Goal: Information Seeking & Learning: Check status

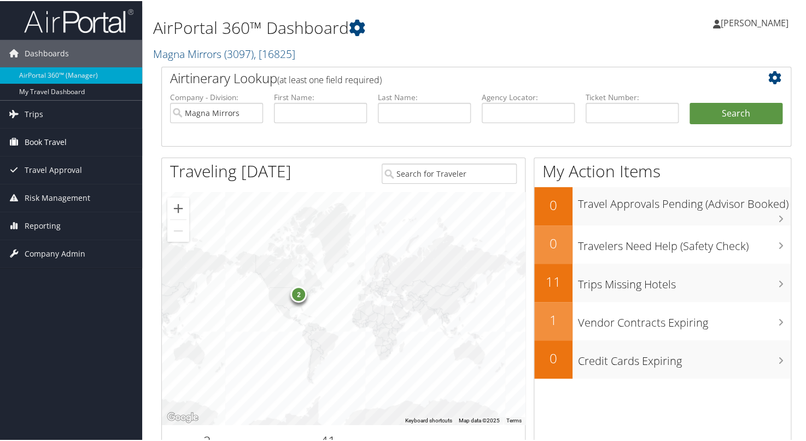
click at [82, 138] on link "Book Travel" at bounding box center [71, 140] width 142 height 27
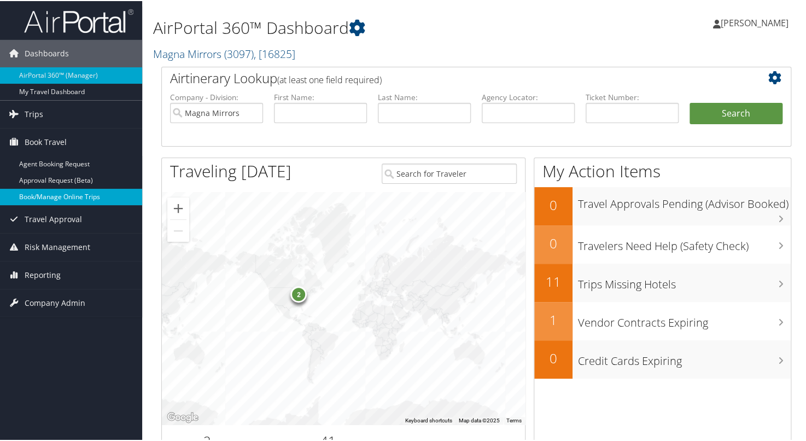
click at [63, 198] on link "Book/Manage Online Trips" at bounding box center [71, 196] width 142 height 16
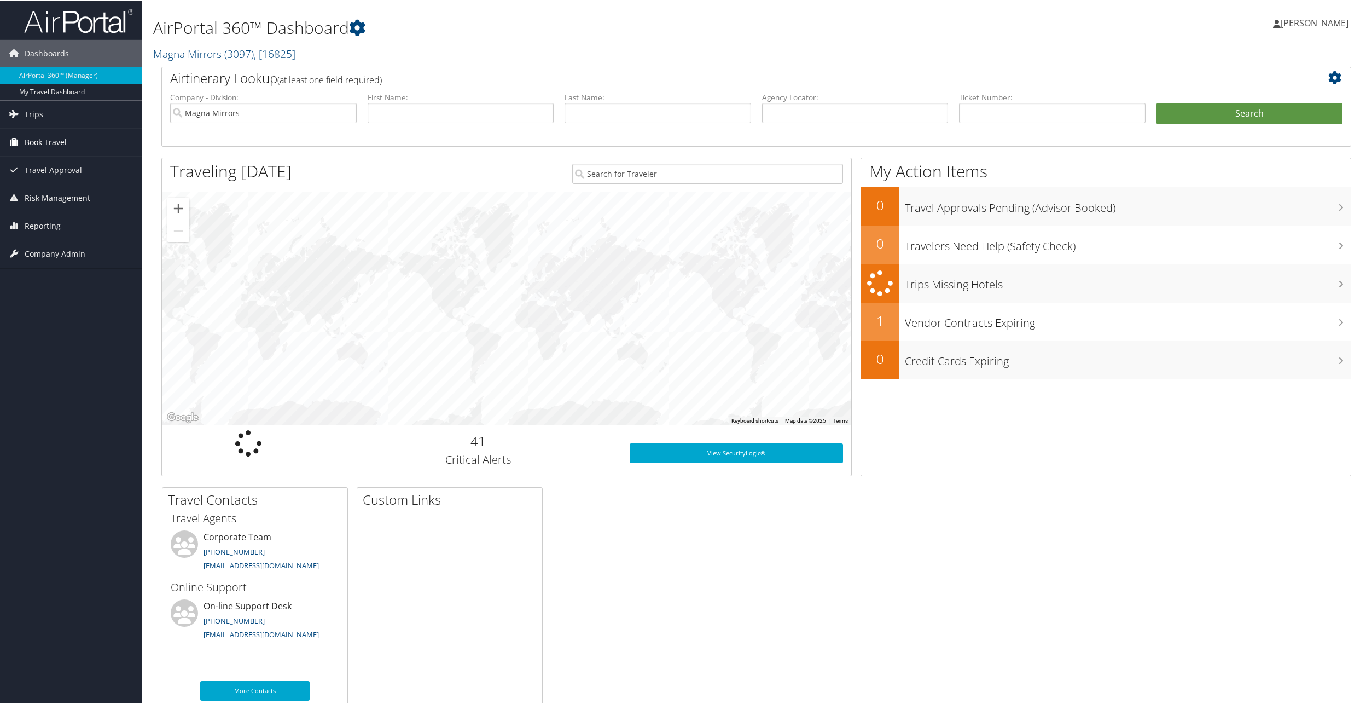
click at [45, 140] on span "Book Travel" at bounding box center [46, 140] width 42 height 27
click at [32, 189] on link "Book/Manage Online Trips" at bounding box center [71, 196] width 142 height 16
click at [38, 274] on span "Reporting" at bounding box center [43, 273] width 36 height 27
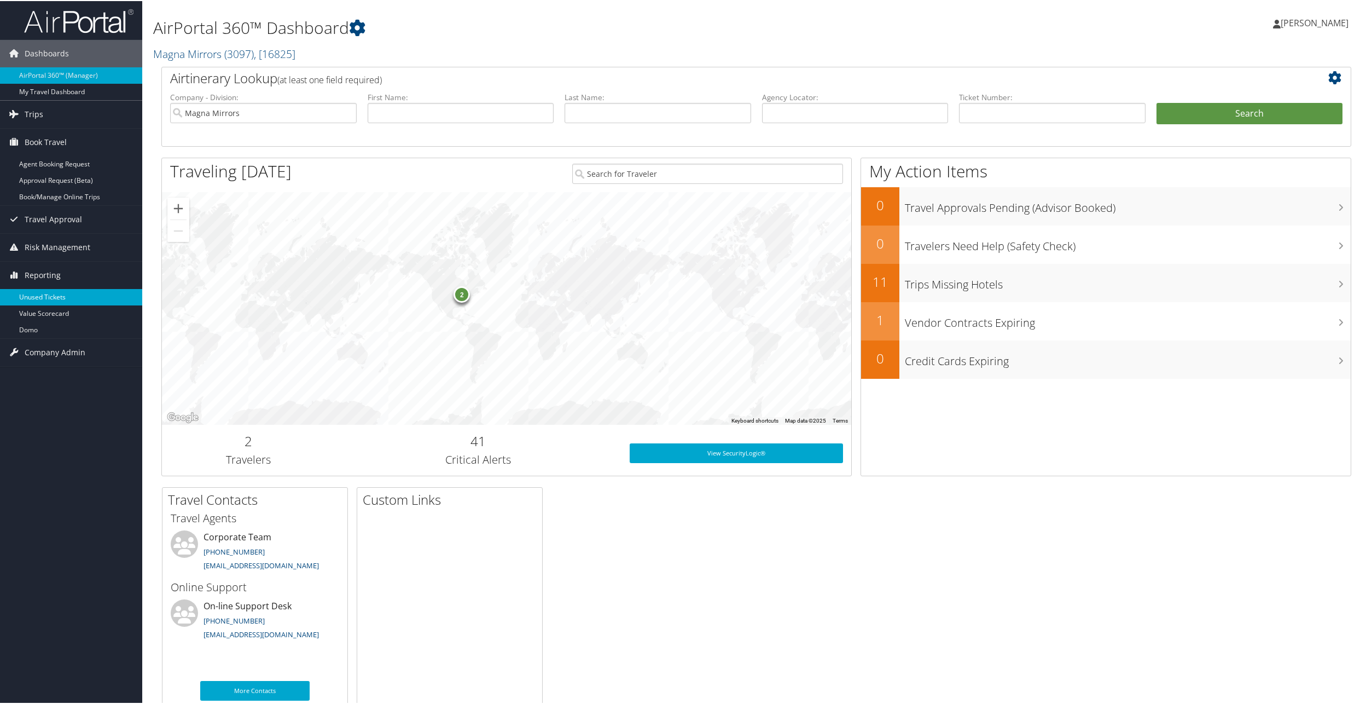
click at [44, 298] on link "Unused Tickets" at bounding box center [71, 296] width 142 height 16
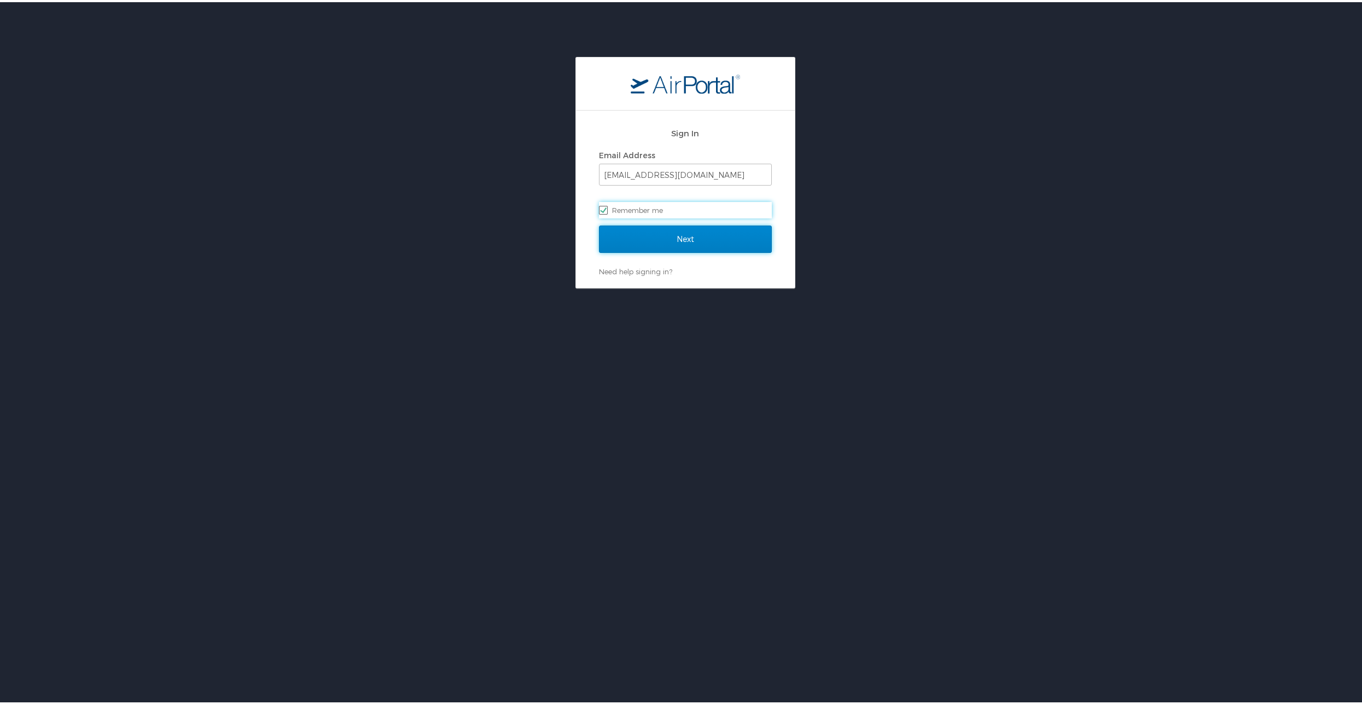
click at [676, 233] on input "Next" at bounding box center [685, 236] width 173 height 27
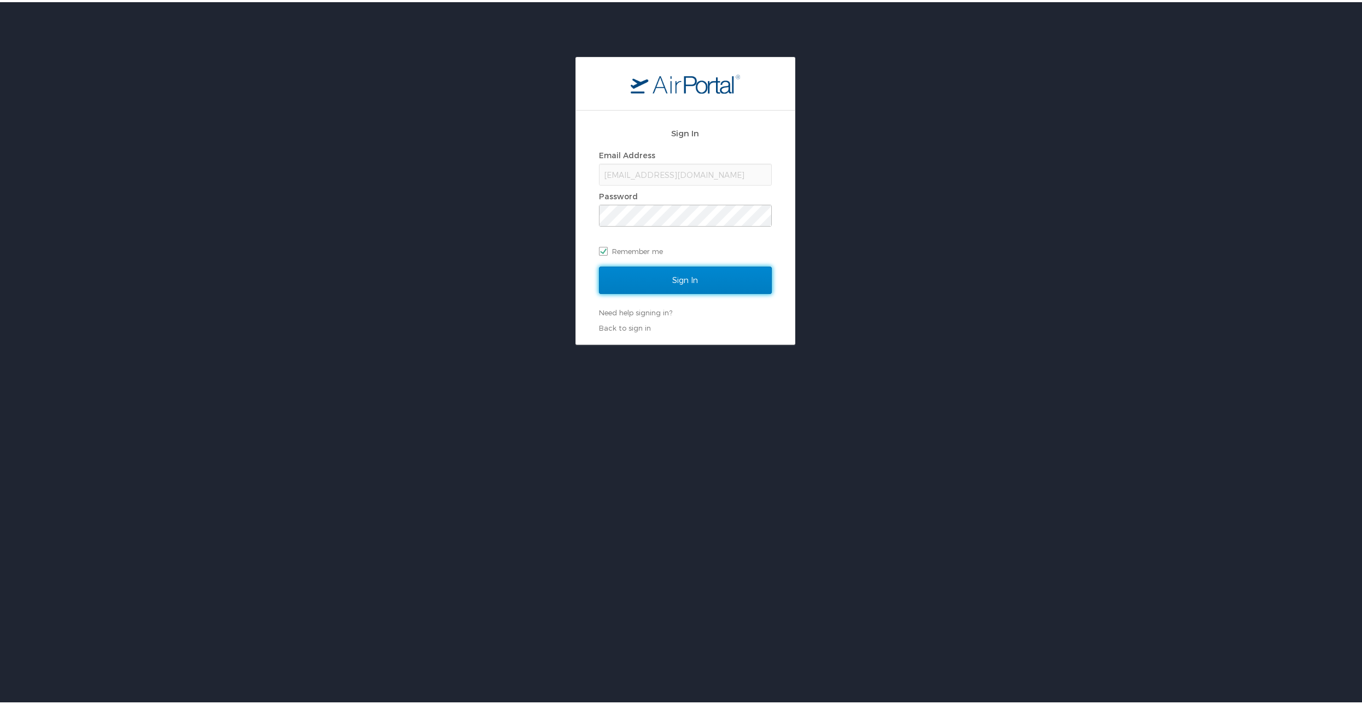
click at [724, 286] on input "Sign In" at bounding box center [685, 277] width 173 height 27
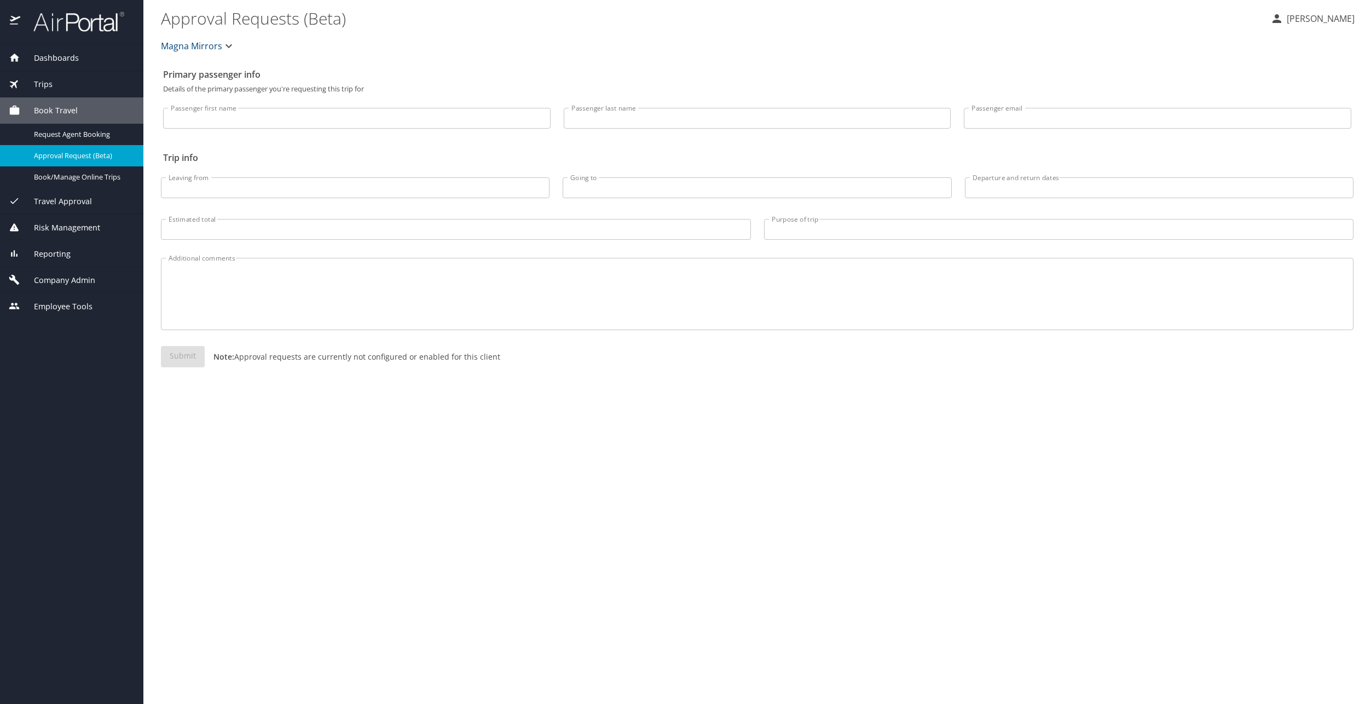
select select "US"
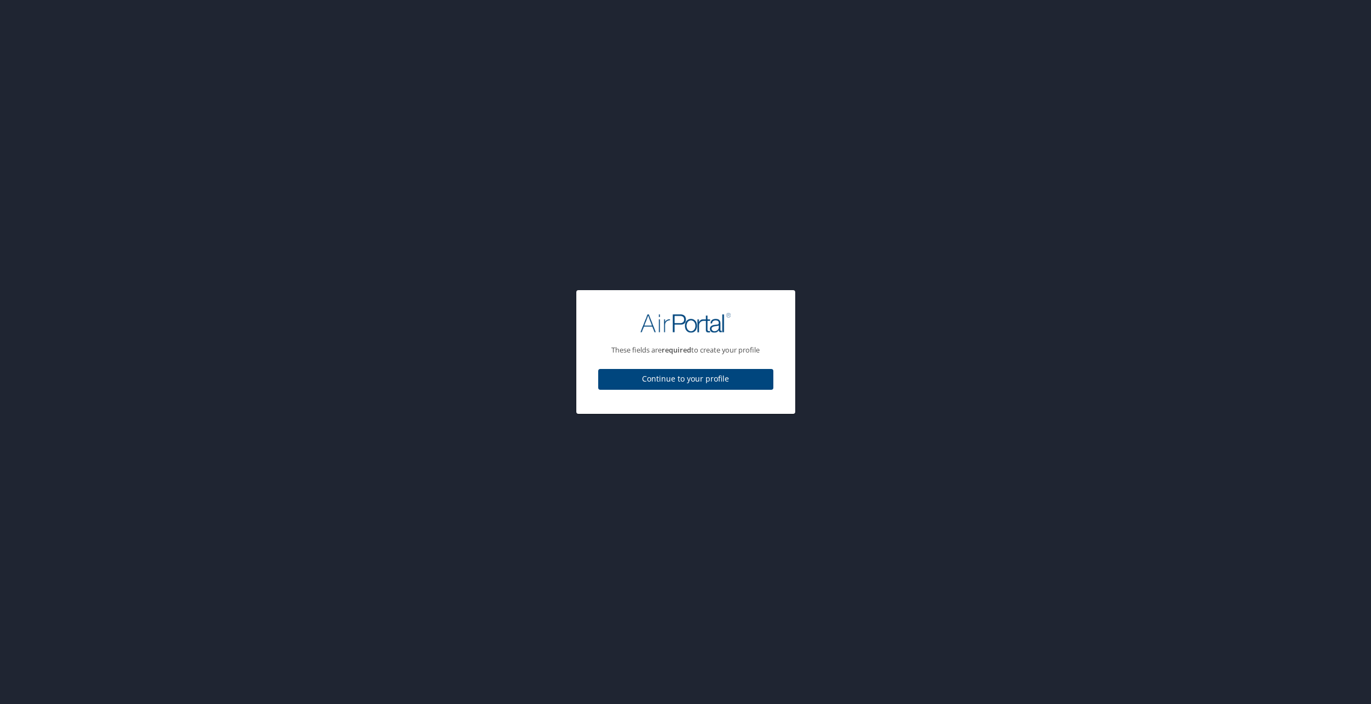
click at [77, 280] on div "These fields are required to create your profile Continue to your profile" at bounding box center [685, 352] width 1371 height 704
click at [638, 379] on span "Continue to your profile" at bounding box center [686, 379] width 158 height 14
select select "US"
select select "PS"
select select "US"
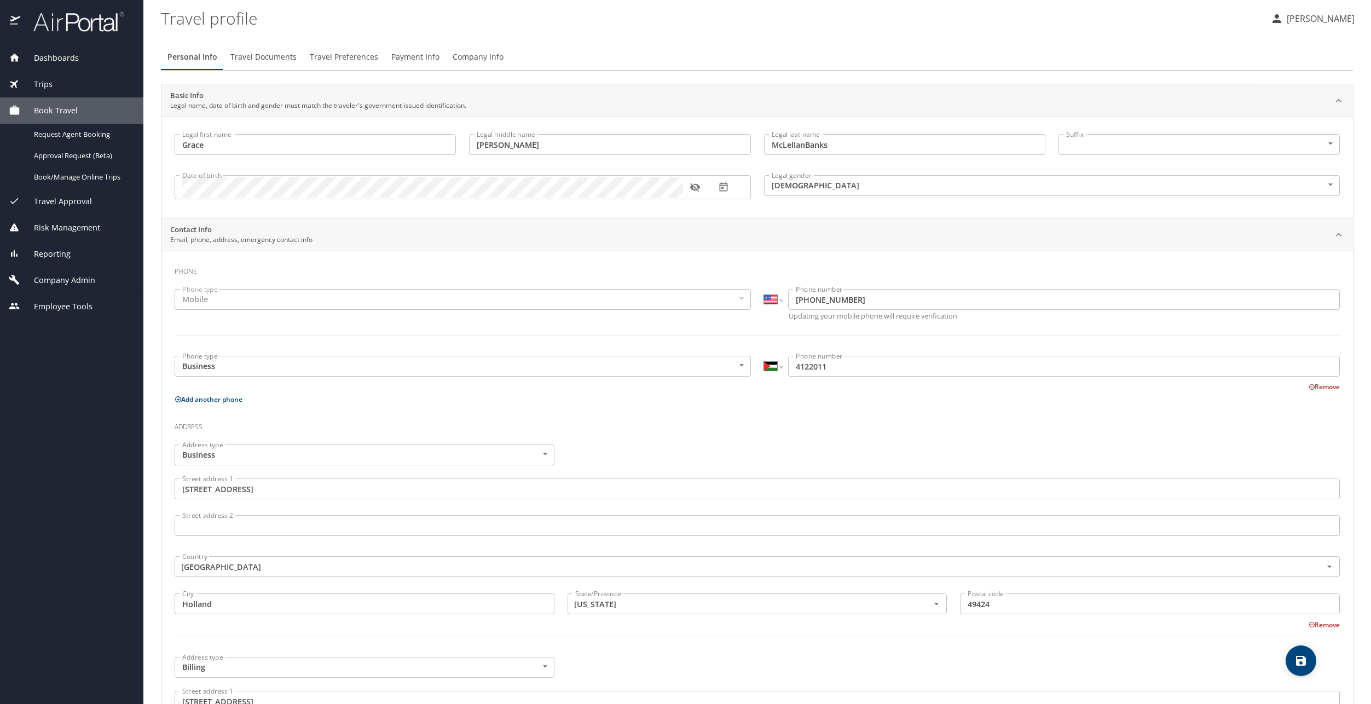
click at [82, 280] on span "Company Admin" at bounding box center [57, 280] width 75 height 12
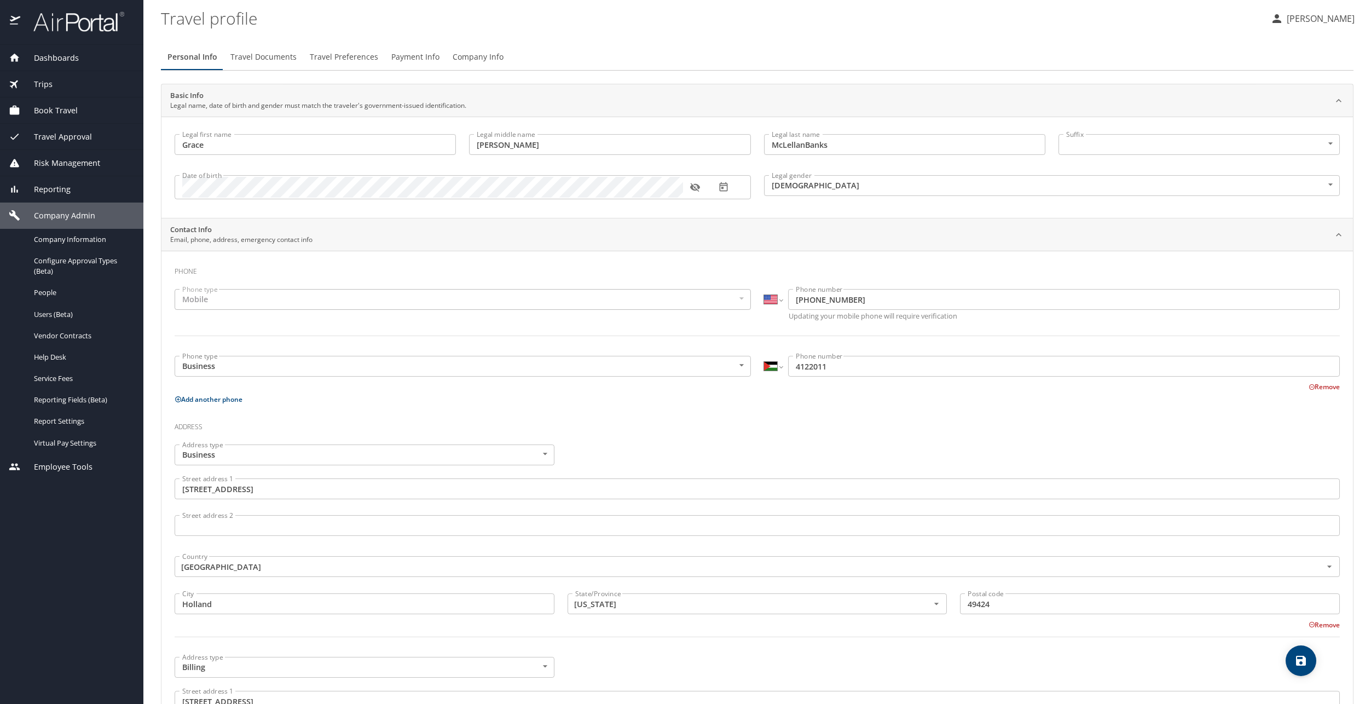
click at [50, 195] on span "Reporting" at bounding box center [45, 189] width 50 height 12
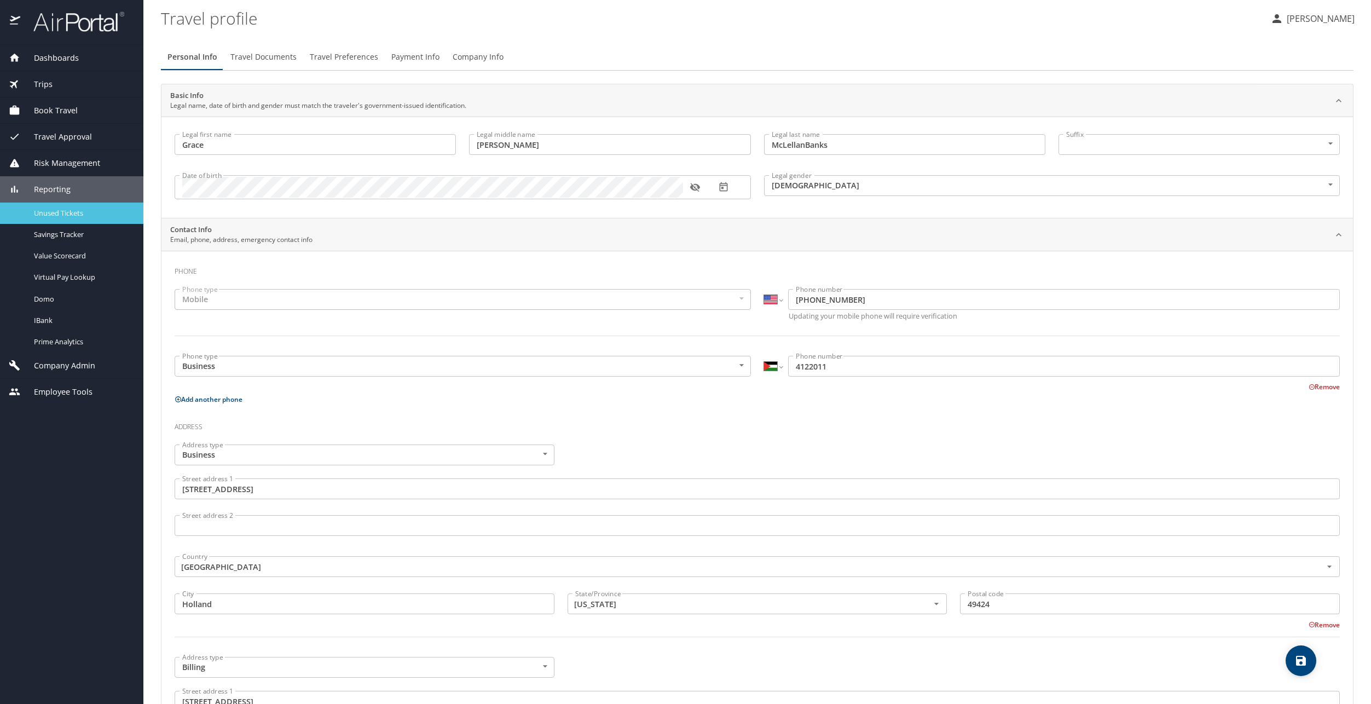
click at [54, 215] on span "Unused Tickets" at bounding box center [82, 213] width 96 height 10
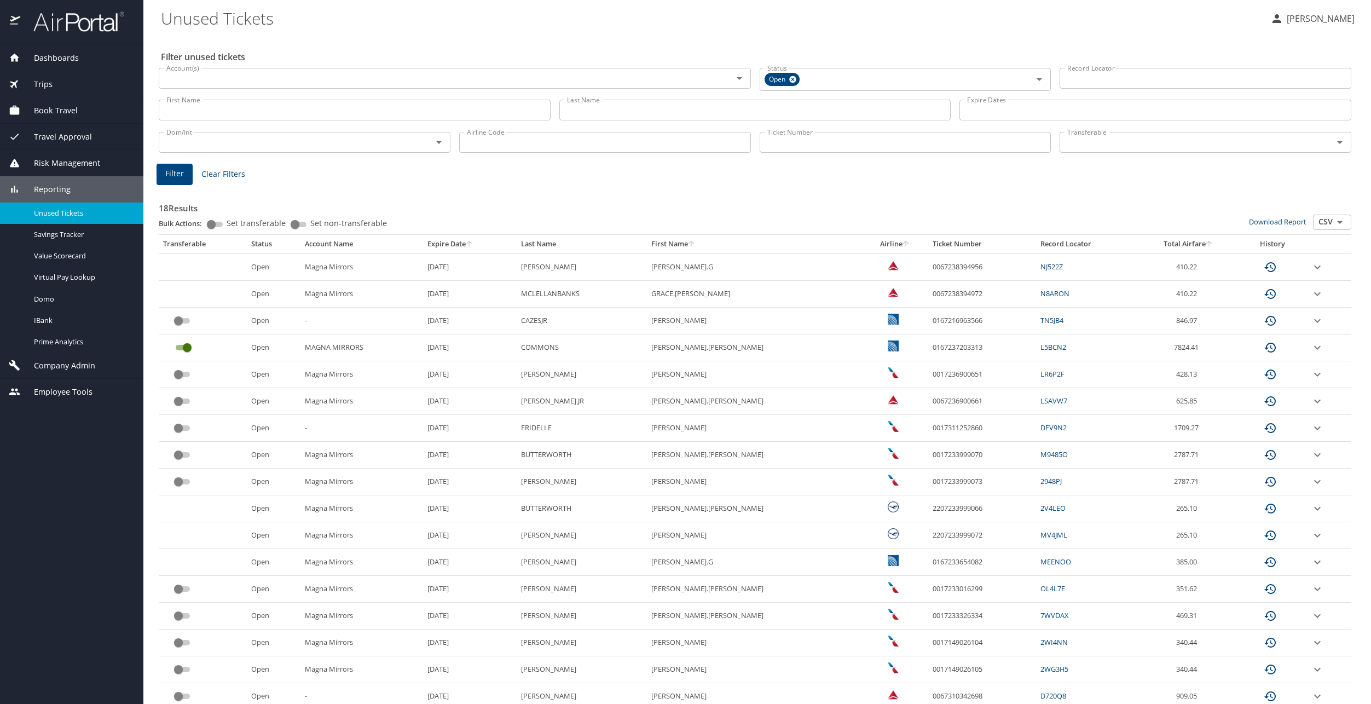
drag, startPoint x: 538, startPoint y: 296, endPoint x: 487, endPoint y: 301, distance: 50.6
click at [516, 299] on td "[DATE]" at bounding box center [470, 294] width 94 height 27
drag, startPoint x: 297, startPoint y: 294, endPoint x: 498, endPoint y: 293, distance: 200.8
click at [300, 293] on td "Open" at bounding box center [274, 294] width 54 height 27
click at [1170, 295] on td "410.22" at bounding box center [1188, 294] width 100 height 27
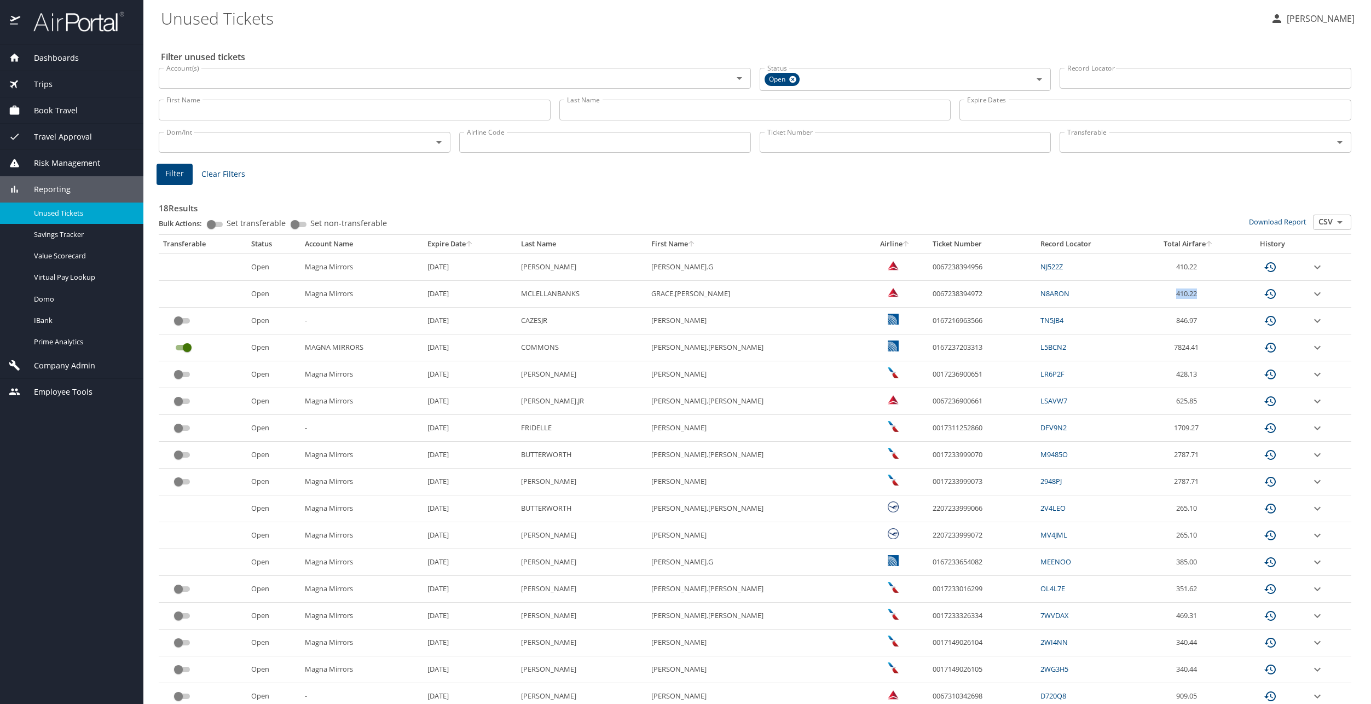
drag, startPoint x: 1185, startPoint y: 295, endPoint x: 1110, endPoint y: 299, distance: 75.1
click at [1110, 299] on tr "Open Magna Mirrors 10/6/2026 MCLELLANBANKS GRACE.ELIZABETH 0067238394972 N8ARON…" at bounding box center [755, 294] width 1192 height 27
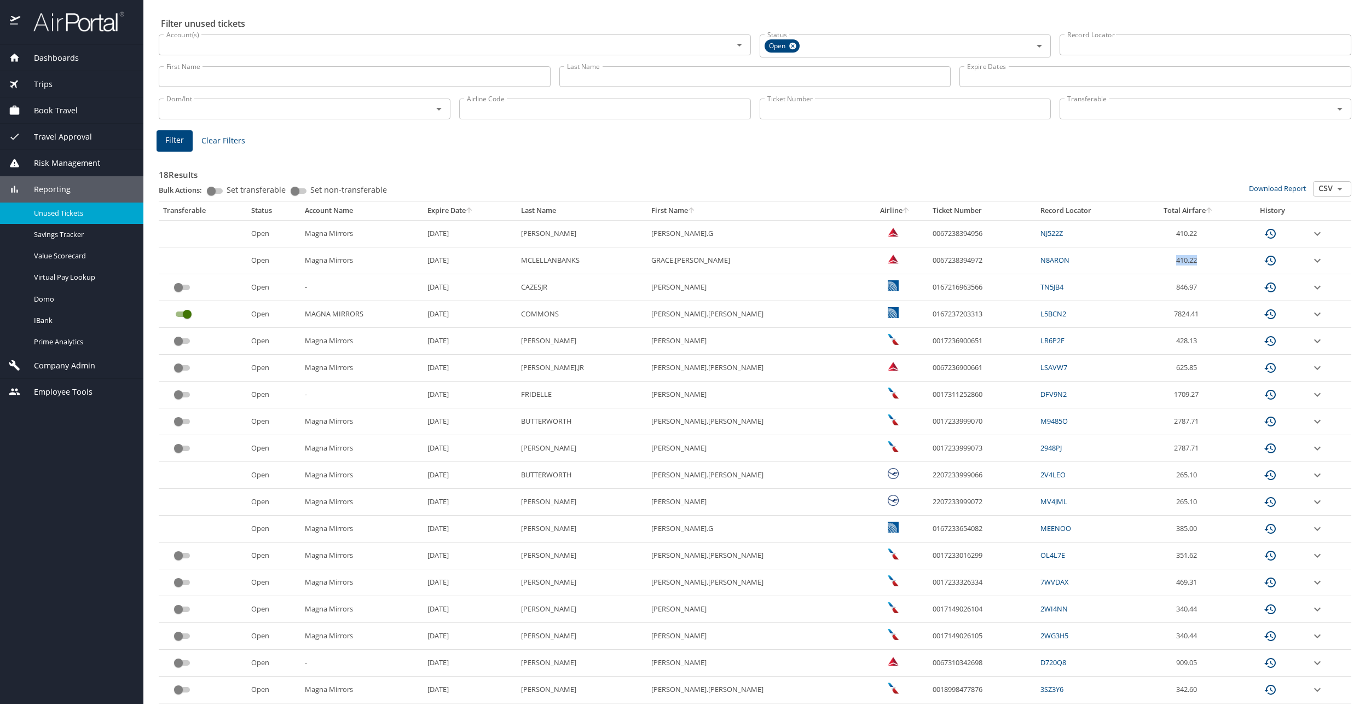
scroll to position [66, 0]
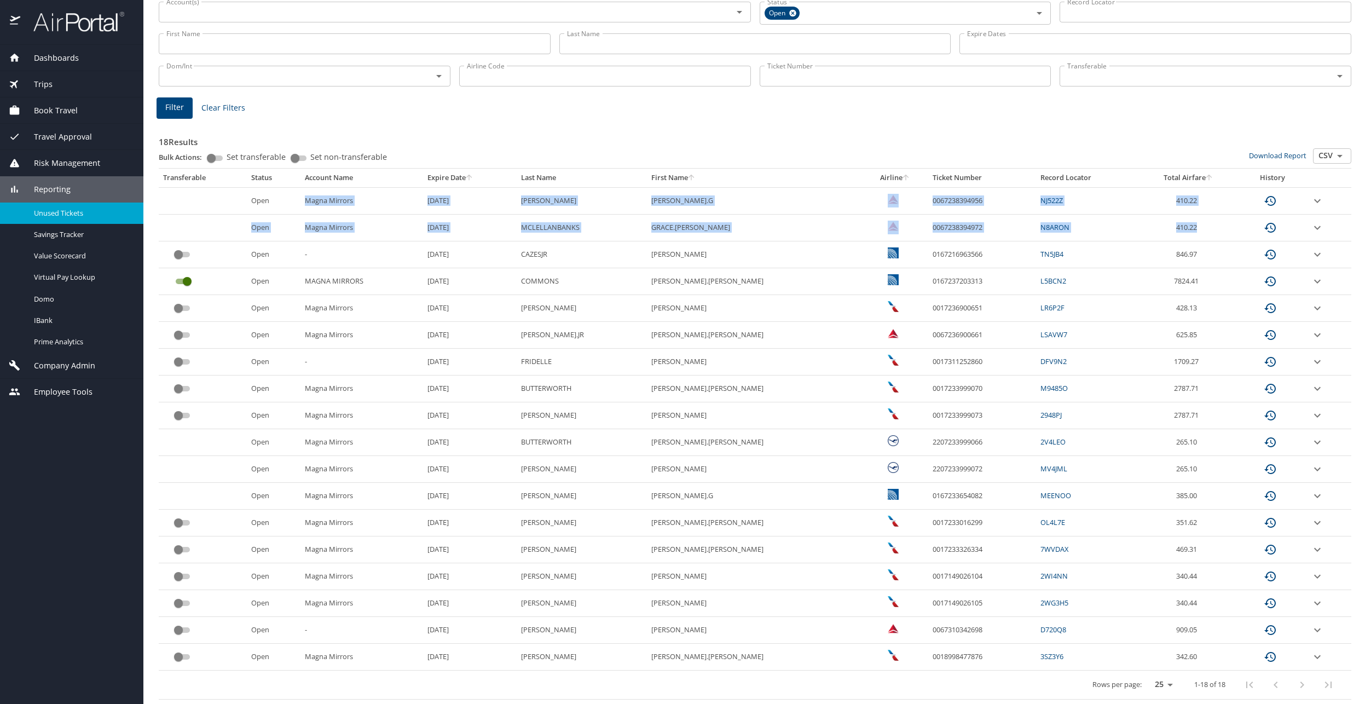
drag, startPoint x: 287, startPoint y: 199, endPoint x: 1180, endPoint y: 232, distance: 893.5
click at [1180, 232] on tbody "Open Magna Mirrors 10/6/2026 CAMPOS CHRISTINE.G 0067238394956 NJ522Z 410.22 Ope…" at bounding box center [755, 428] width 1192 height 483
drag, startPoint x: 1180, startPoint y: 232, endPoint x: 1204, endPoint y: 227, distance: 25.1
click at [1199, 228] on td "410.22" at bounding box center [1188, 227] width 100 height 27
drag, startPoint x: 1196, startPoint y: 233, endPoint x: 655, endPoint y: 188, distance: 543.0
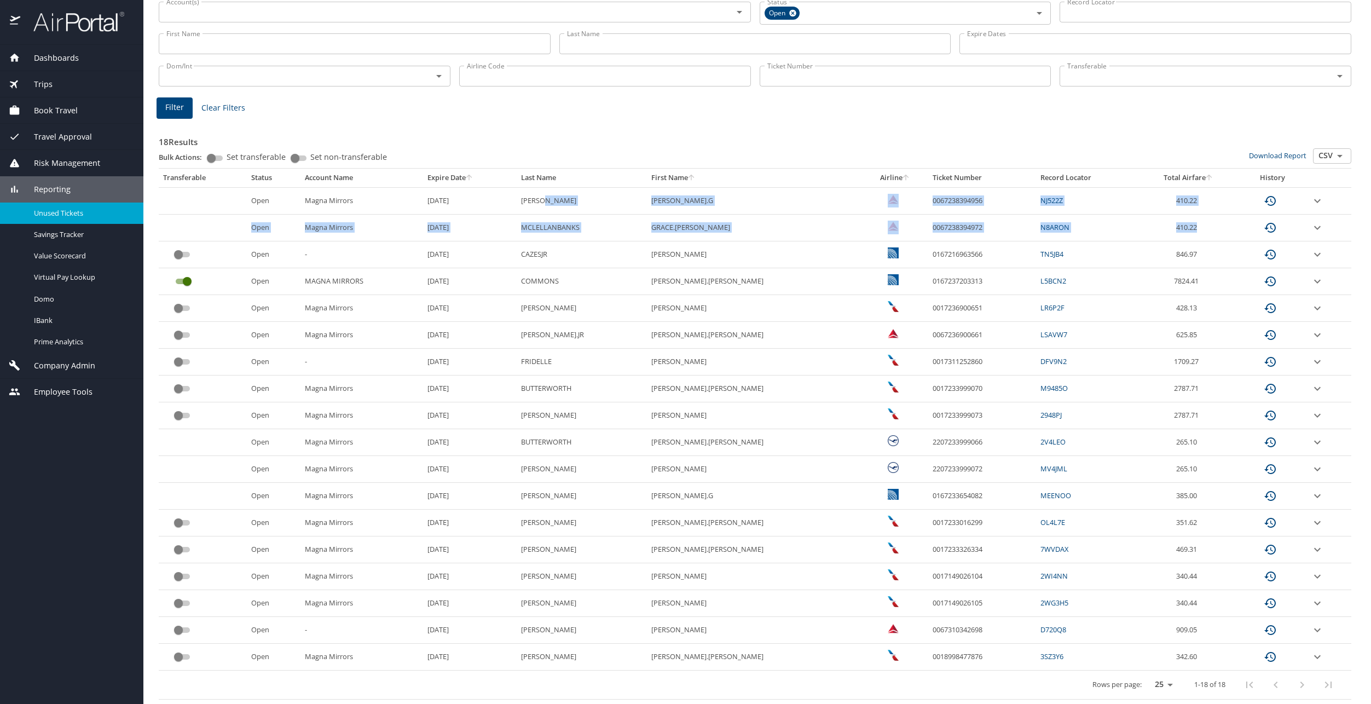
click at [655, 188] on tbody "Open Magna Mirrors 10/6/2026 CAMPOS CHRISTINE.G 0067238394956 NJ522Z 410.22 Ope…" at bounding box center [755, 428] width 1192 height 483
drag, startPoint x: 655, startPoint y: 188, endPoint x: 618, endPoint y: 236, distance: 60.8
click at [616, 238] on td "MCLELLANBANKS" at bounding box center [581, 227] width 130 height 27
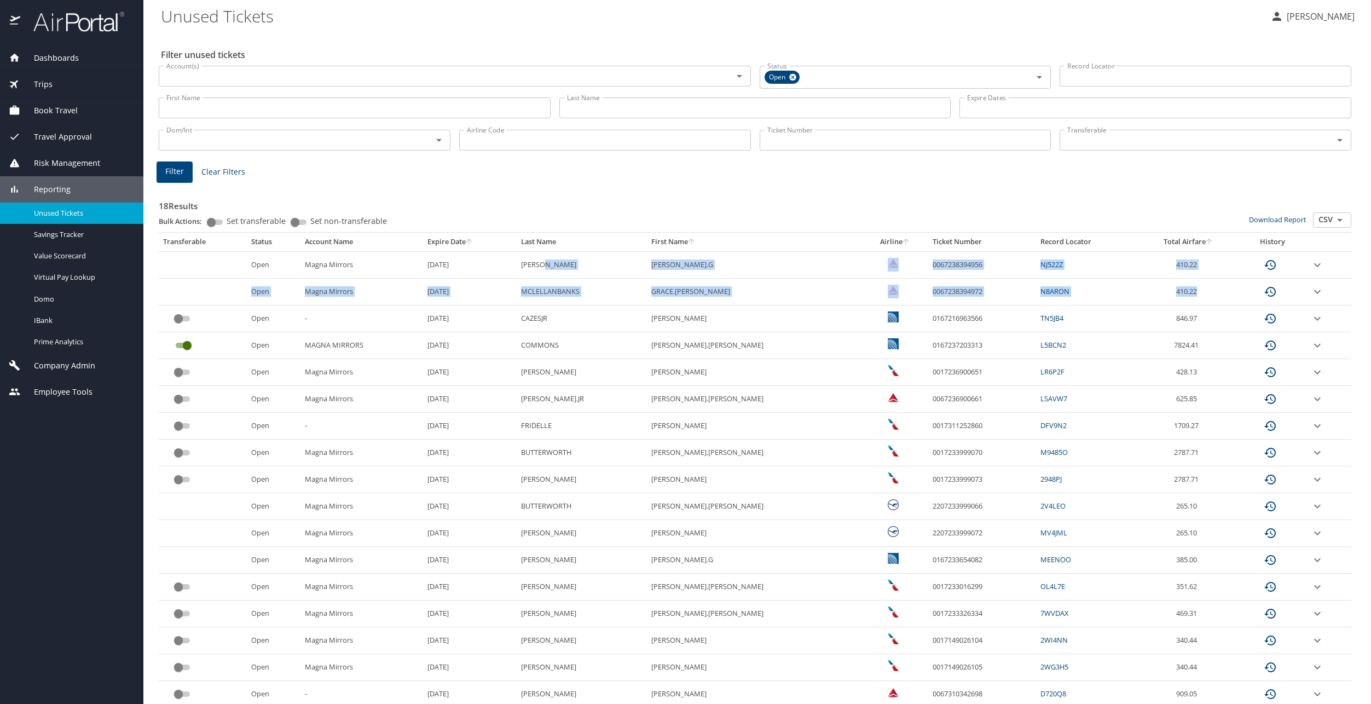
scroll to position [0, 0]
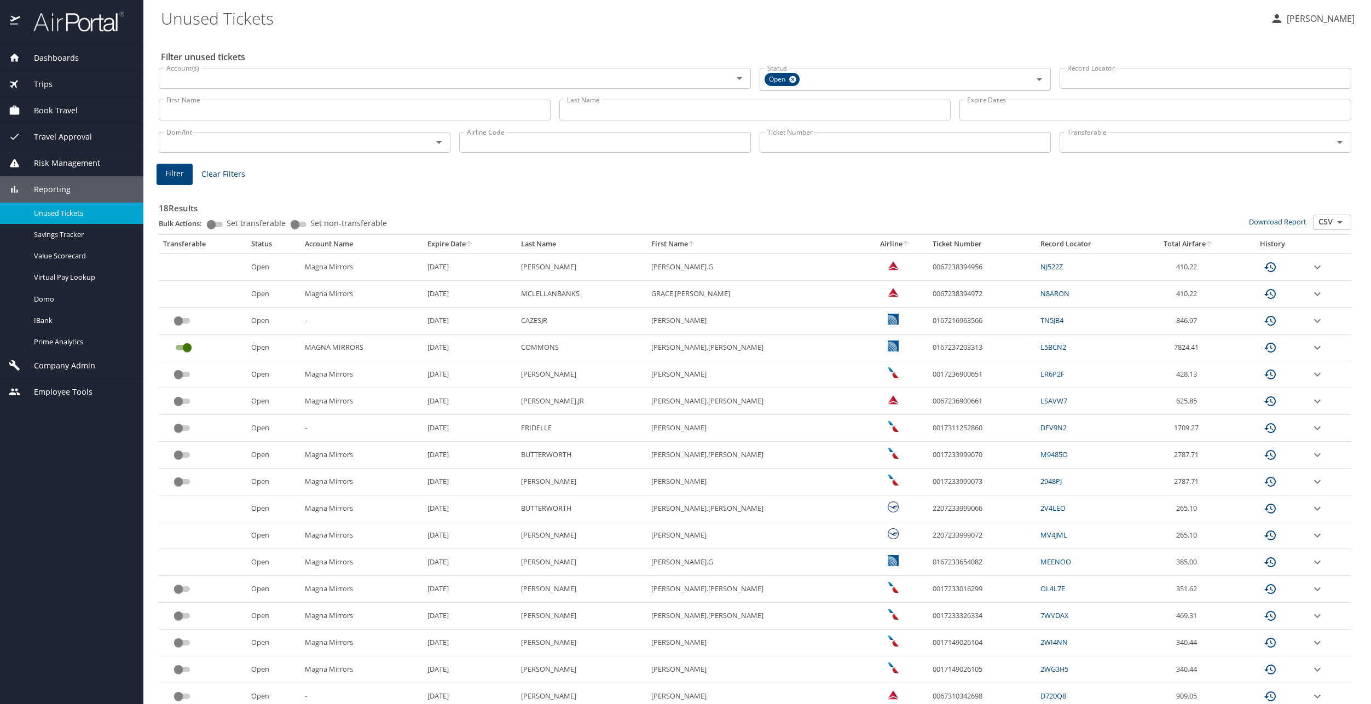
drag, startPoint x: 300, startPoint y: 112, endPoint x: 403, endPoint y: 112, distance: 102.9
click at [304, 112] on input "First Name" at bounding box center [355, 110] width 392 height 21
click at [638, 107] on input "Last Name" at bounding box center [755, 110] width 392 height 21
click at [846, 185] on div "18 Results Bulk Actions: Set transferable Set non-transferable Download Report …" at bounding box center [754, 473] width 1201 height 591
click at [172, 166] on button "Filter" at bounding box center [174, 174] width 36 height 21
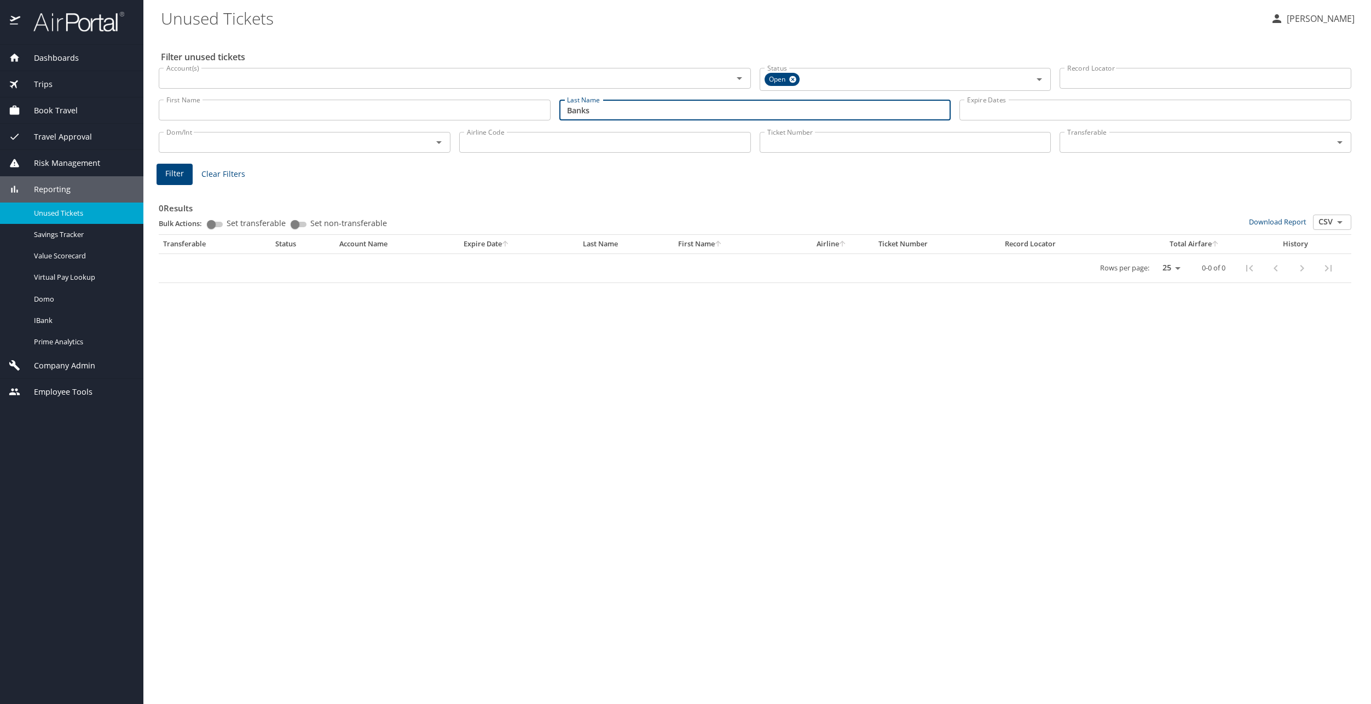
click at [567, 111] on input "Banks" at bounding box center [755, 110] width 392 height 21
type input "mclellanBanks"
click at [181, 182] on button "Filter" at bounding box center [174, 174] width 36 height 21
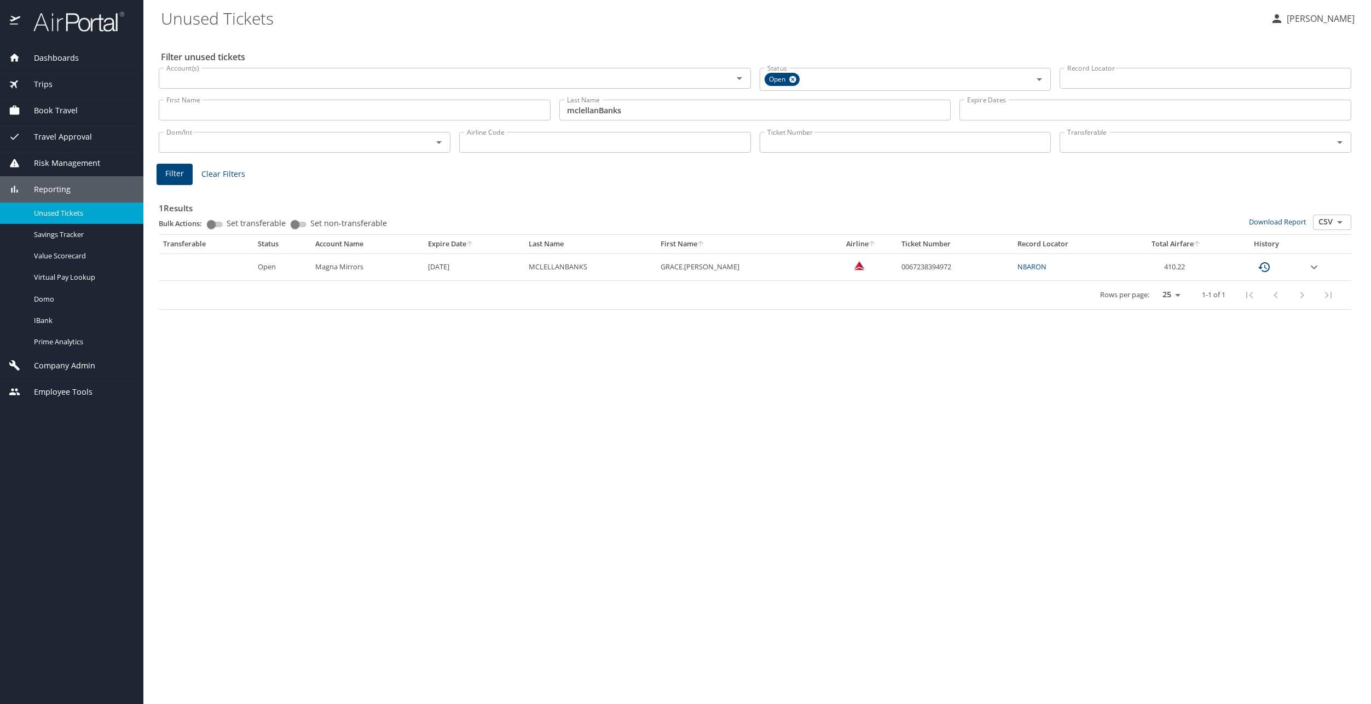
click at [1170, 296] on select "25 50 100" at bounding box center [1168, 295] width 31 height 16
select select "100"
click at [1153, 287] on select "25 50 100" at bounding box center [1168, 295] width 31 height 16
click at [1166, 269] on td "410.22" at bounding box center [1176, 266] width 108 height 27
drag, startPoint x: 992, startPoint y: 287, endPoint x: 622, endPoint y: 341, distance: 374.3
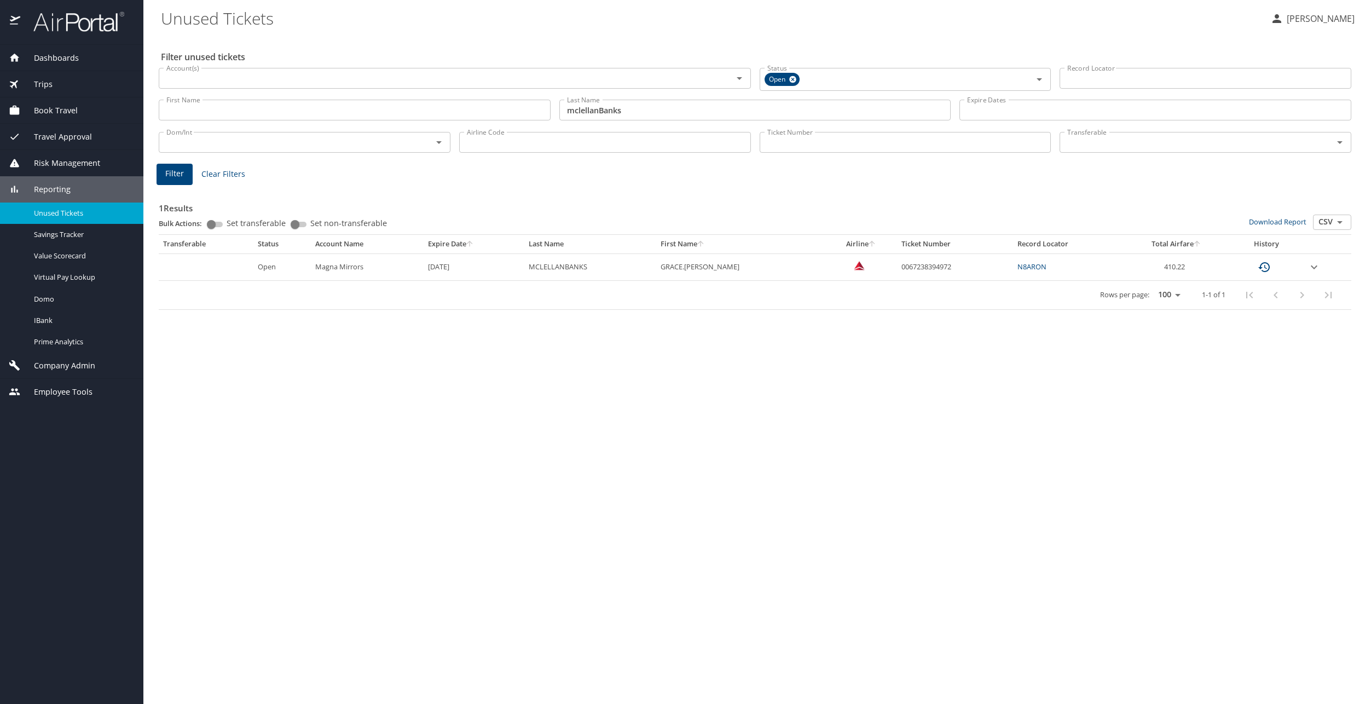
click at [992, 287] on div "Rows per page: 25 50 100 1-1 of 1" at bounding box center [752, 295] width 1179 height 28
drag, startPoint x: 449, startPoint y: 270, endPoint x: 580, endPoint y: 295, distance: 133.1
click at [580, 295] on table "Transferable Status Account Name Expire Date Last Name First Name Airline Ticke…" at bounding box center [755, 272] width 1192 height 75
drag, startPoint x: 874, startPoint y: 509, endPoint x: 811, endPoint y: 472, distance: 72.8
click at [849, 493] on div "Filter unused tickets Account(s) Account(s) Status Open Status Record Locator R…" at bounding box center [757, 369] width 1192 height 669
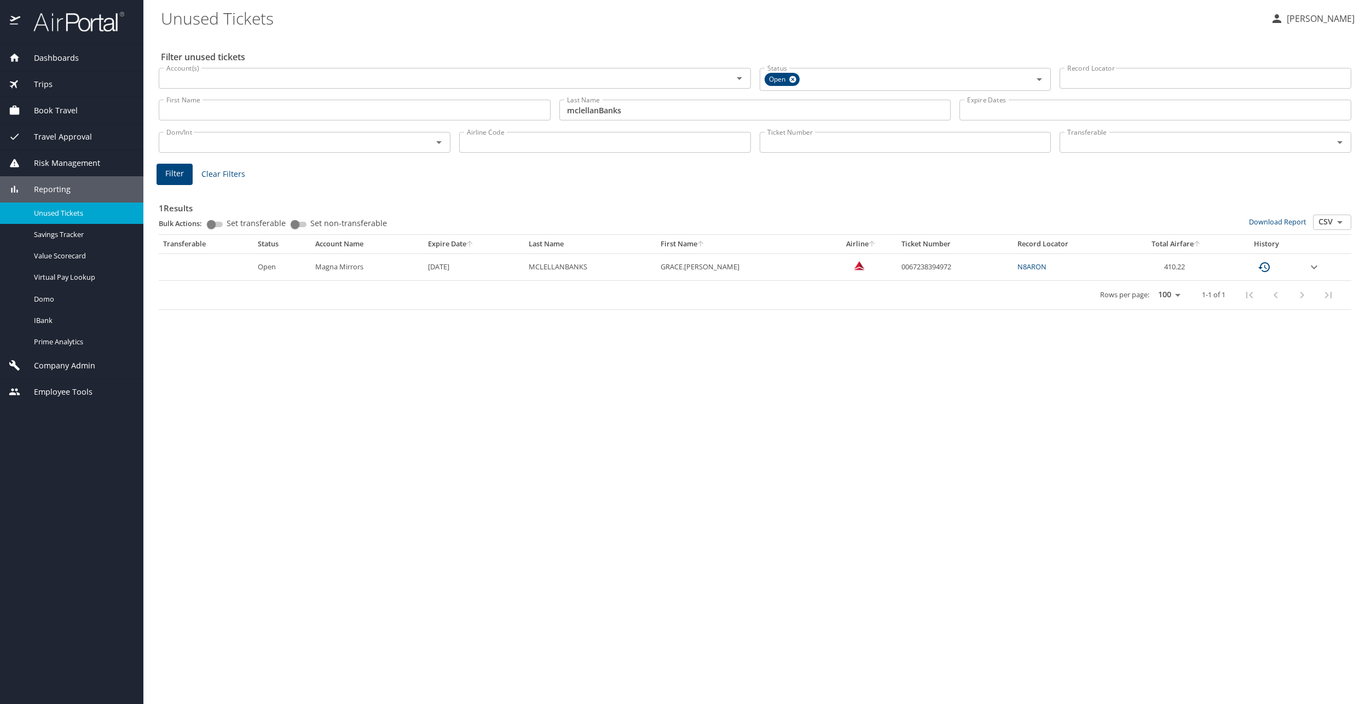
click at [549, 385] on div "Filter unused tickets Account(s) Account(s) Status Open Status Record Locator R…" at bounding box center [757, 369] width 1192 height 669
click at [412, 272] on Mirrors "Magna Mirrors" at bounding box center [367, 266] width 113 height 27
drag, startPoint x: 305, startPoint y: 271, endPoint x: 382, endPoint y: 275, distance: 77.2
click at [310, 272] on td "Open" at bounding box center [281, 266] width 57 height 27
drag, startPoint x: 1187, startPoint y: 270, endPoint x: 529, endPoint y: 274, distance: 658.2
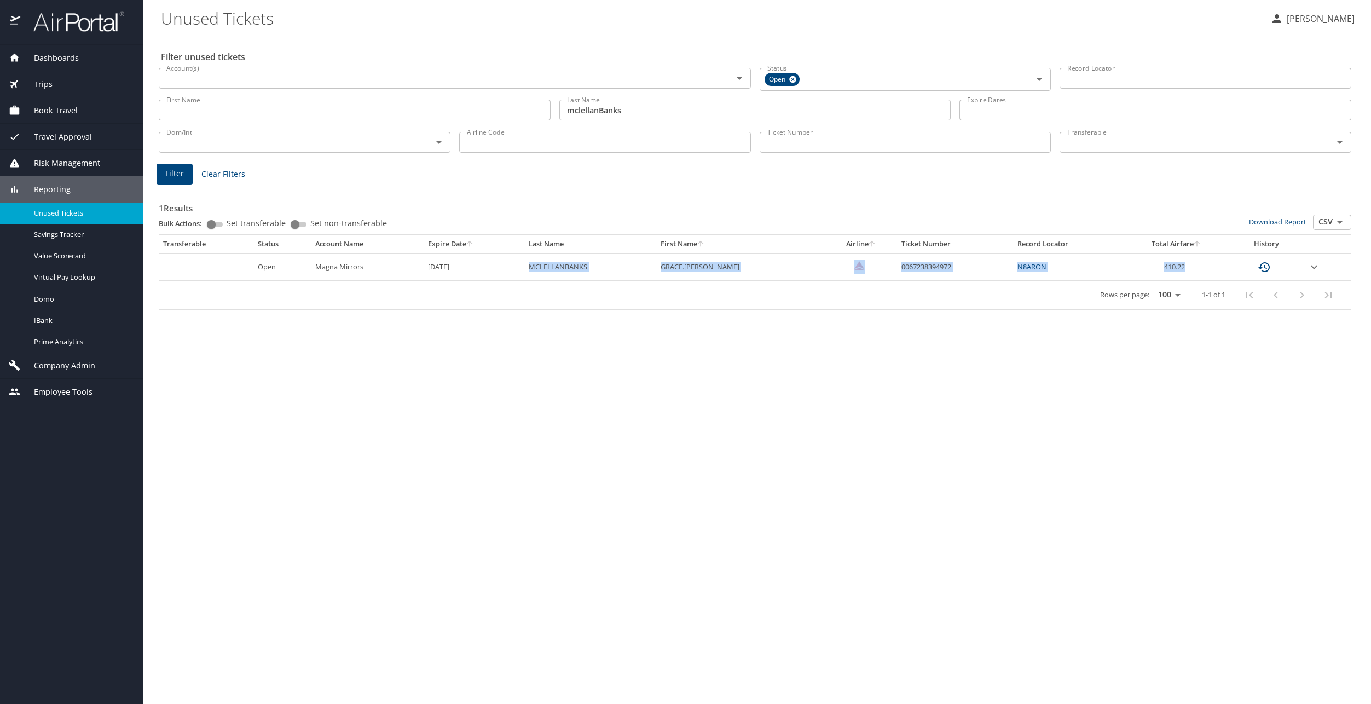
click at [529, 274] on tr "Open Magna Mirrors 10/6/2026 MCLELLANBANKS GRACE.ELIZABETH 0067238394972 N8ARON…" at bounding box center [755, 266] width 1192 height 27
click at [73, 208] on span "Unused Tickets" at bounding box center [82, 213] width 96 height 10
click at [274, 196] on h3 "1 Results" at bounding box center [755, 204] width 1192 height 19
click at [1044, 268] on td "N8ARON" at bounding box center [1068, 266] width 110 height 27
click at [1170, 268] on td "410.22" at bounding box center [1176, 266] width 108 height 27
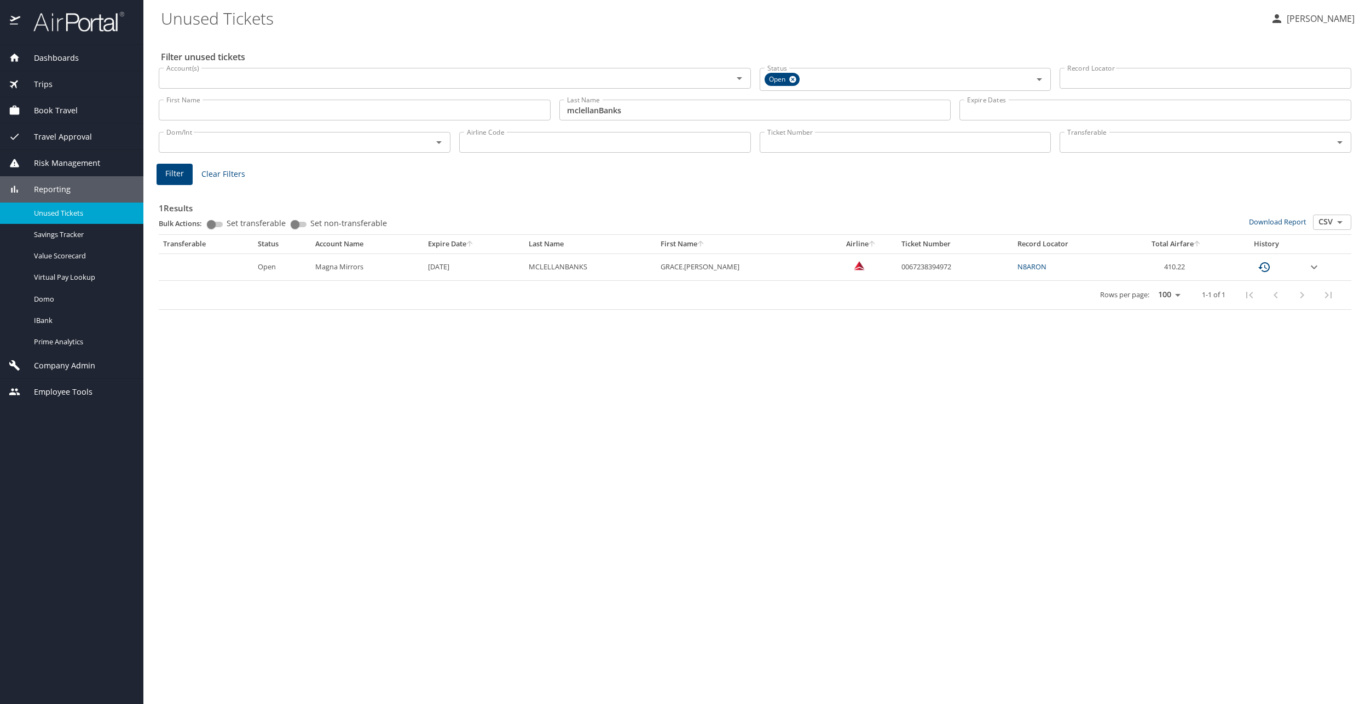
click at [543, 283] on div "Rows per page: 25 50 100 1-1 of 1" at bounding box center [752, 295] width 1179 height 28
click at [105, 211] on span "Unused Tickets" at bounding box center [82, 213] width 96 height 10
click at [1017, 269] on link "N8ARON" at bounding box center [1031, 267] width 29 height 10
click at [770, 195] on h3 "1 Results" at bounding box center [755, 204] width 1192 height 19
click at [214, 174] on span "Clear Filters" at bounding box center [223, 174] width 44 height 14
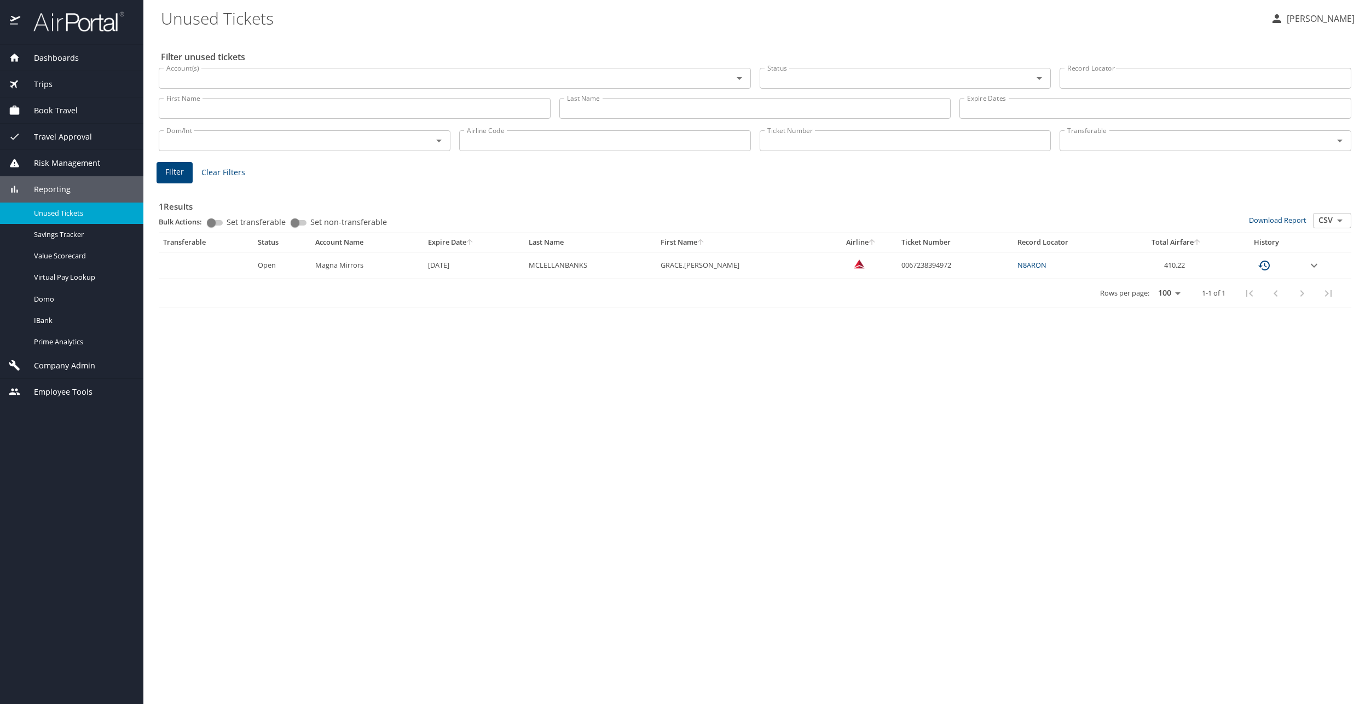
click at [219, 171] on span "Clear Filters" at bounding box center [223, 173] width 44 height 14
click at [233, 176] on span "Clear Filters" at bounding box center [223, 173] width 44 height 14
click at [181, 178] on span "Filter" at bounding box center [174, 172] width 19 height 14
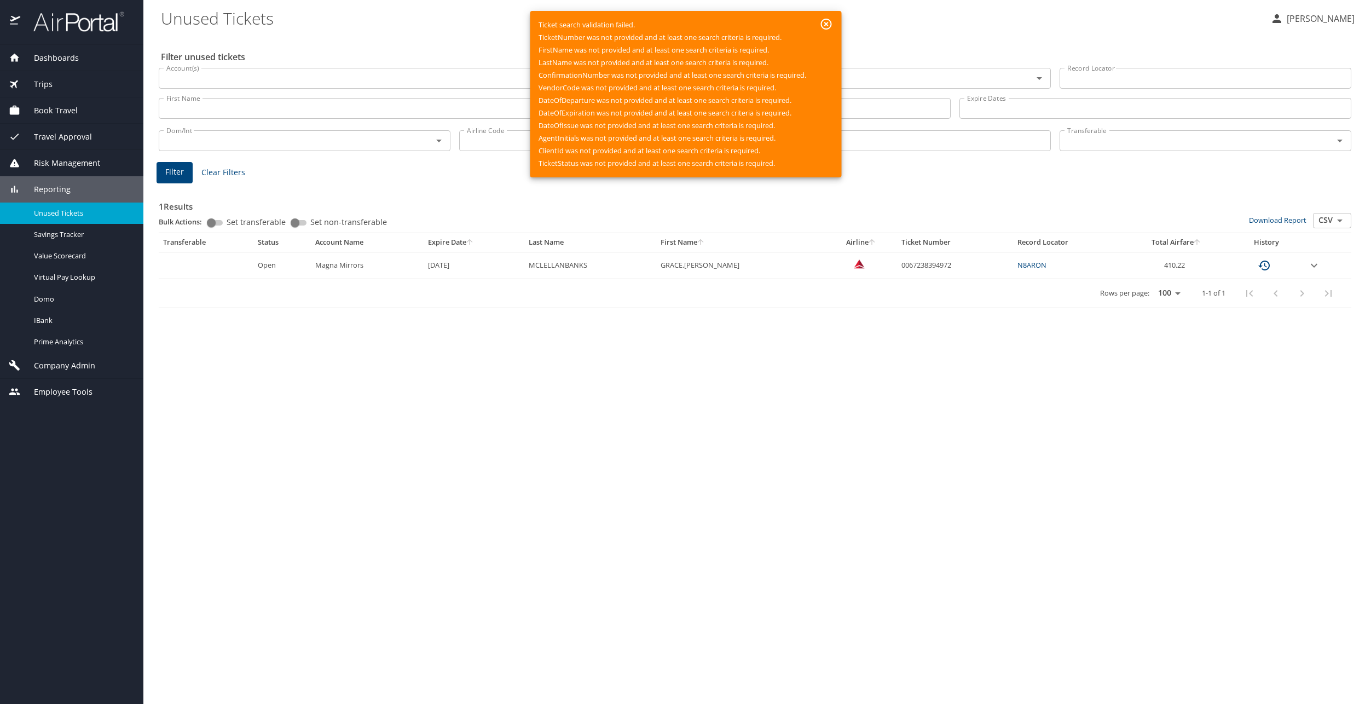
drag, startPoint x: 631, startPoint y: 208, endPoint x: 753, endPoint y: 155, distance: 132.5
click at [670, 196] on h3 "1 Results" at bounding box center [755, 203] width 1192 height 19
click at [825, 25] on icon "button" at bounding box center [825, 24] width 11 height 11
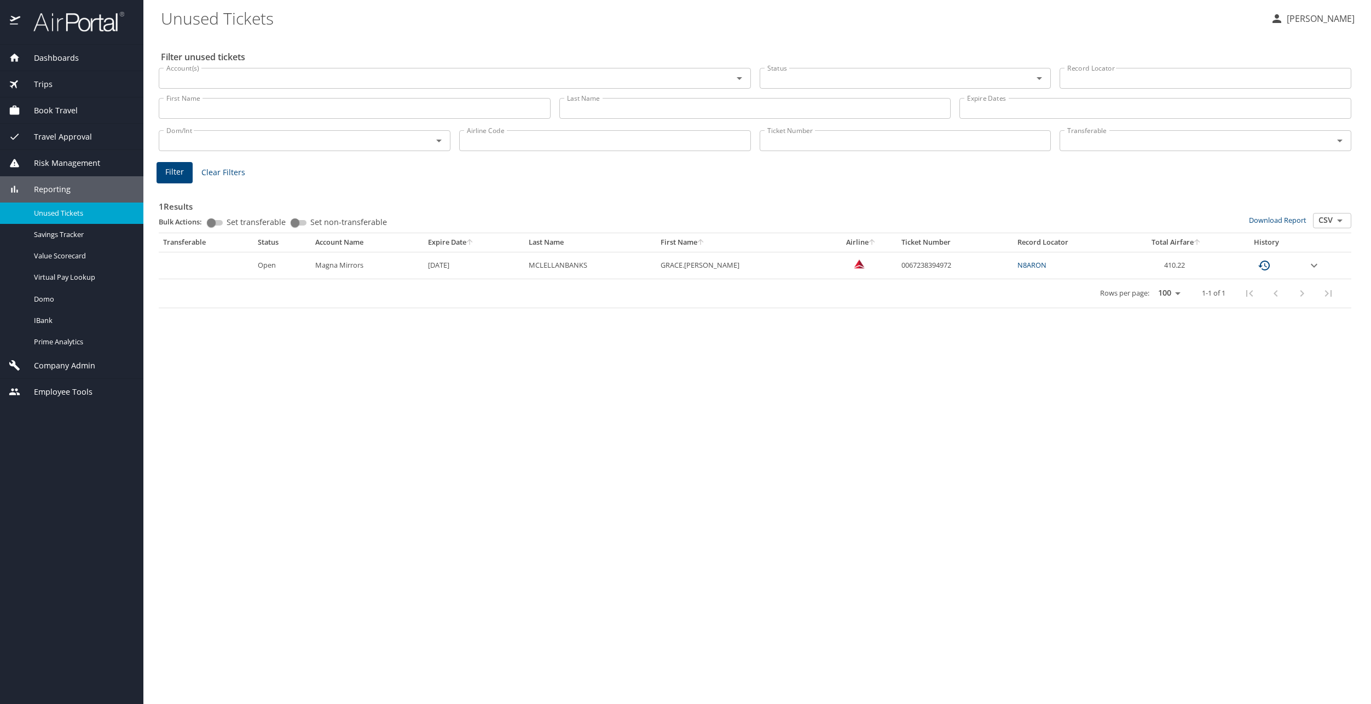
click at [387, 191] on div "1 Results Bulk Actions: Set transferable Set non-transferable Download Report C…" at bounding box center [755, 246] width 1192 height 123
click at [1312, 266] on icon "expand row" at bounding box center [1313, 265] width 7 height 4
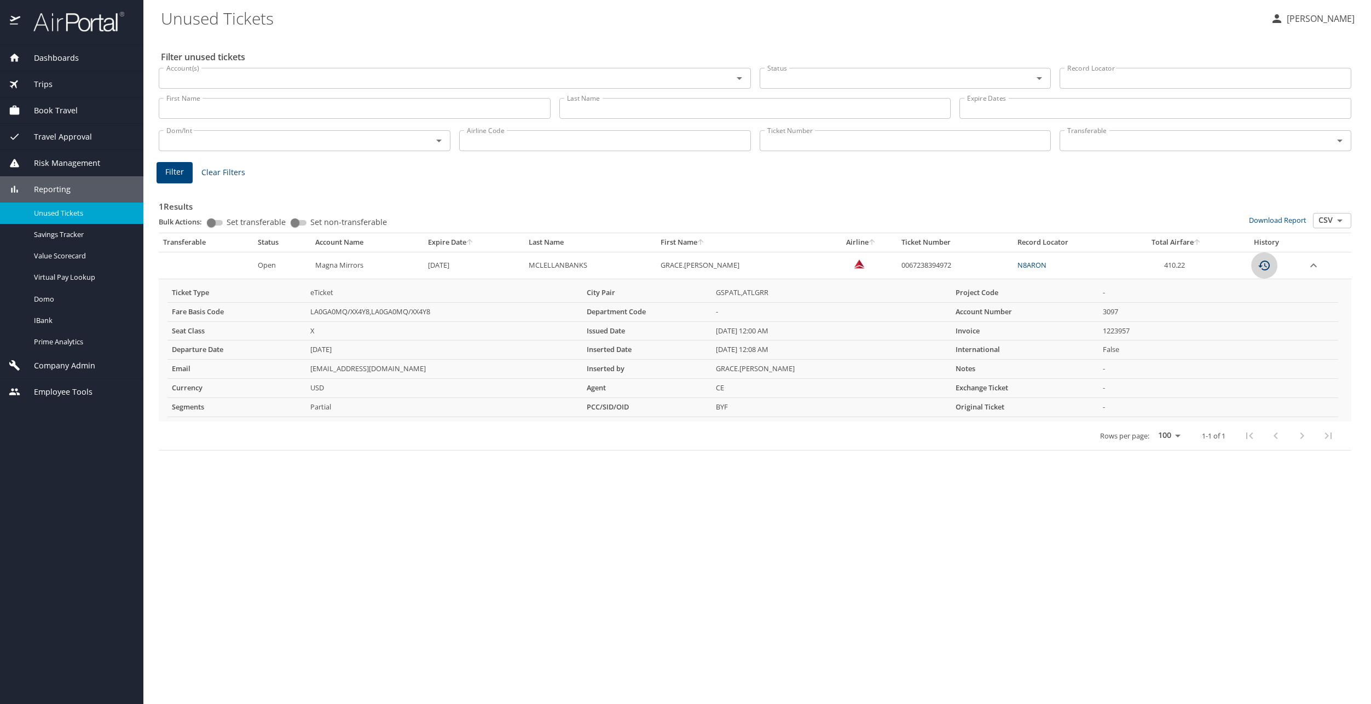
click at [1262, 268] on icon "custom pagination table" at bounding box center [1263, 265] width 13 height 13
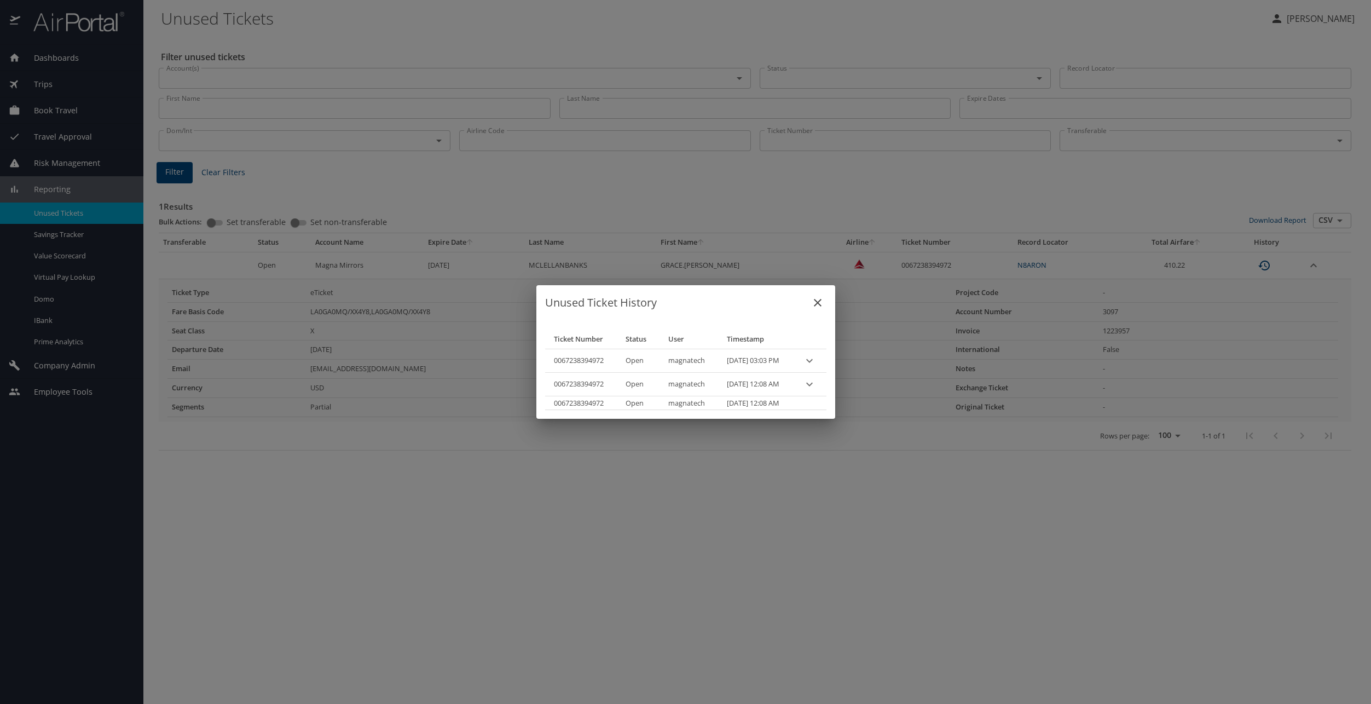
click at [824, 300] on icon "close" at bounding box center [817, 302] width 13 height 13
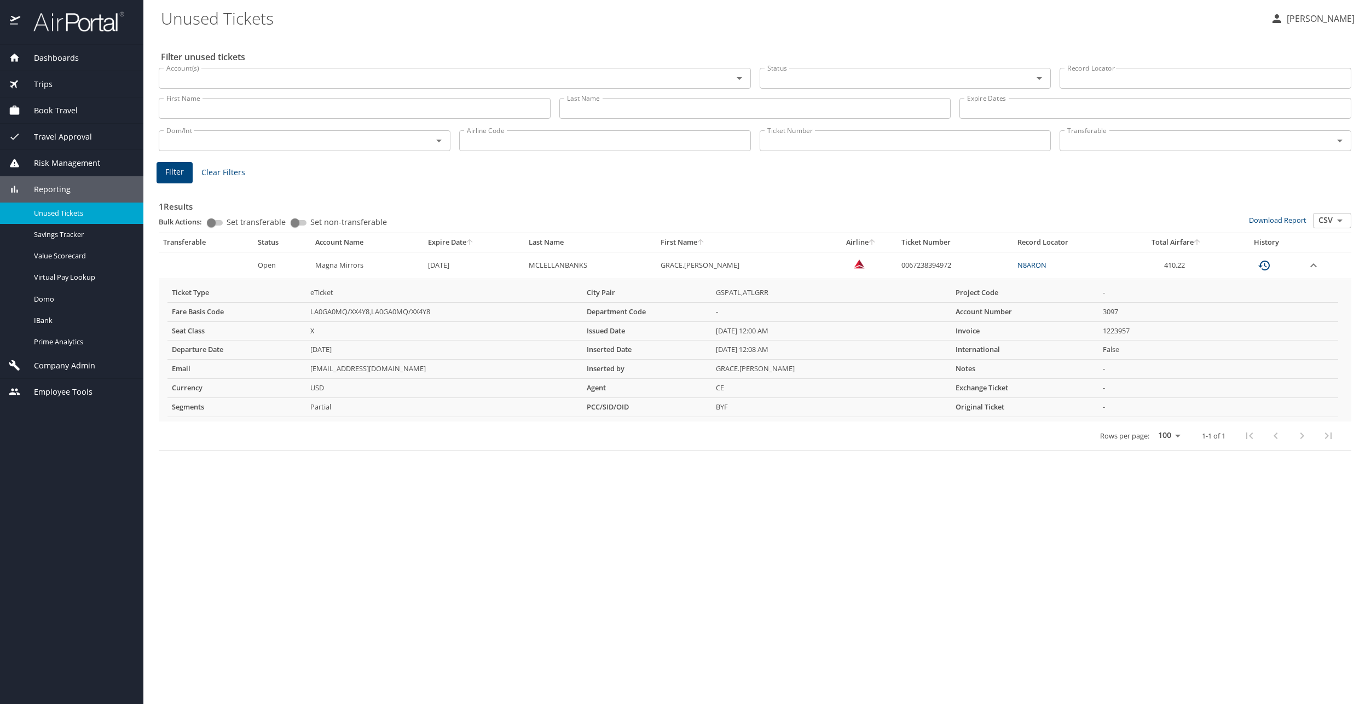
drag, startPoint x: 561, startPoint y: 187, endPoint x: 538, endPoint y: 188, distance: 23.0
click at [544, 187] on div "1 Results Bulk Actions: Set transferable Set non-transferable Download Report C…" at bounding box center [755, 317] width 1192 height 265
click at [220, 172] on span "Clear Filters" at bounding box center [223, 173] width 44 height 14
click at [72, 232] on span "Savings Tracker" at bounding box center [82, 234] width 96 height 10
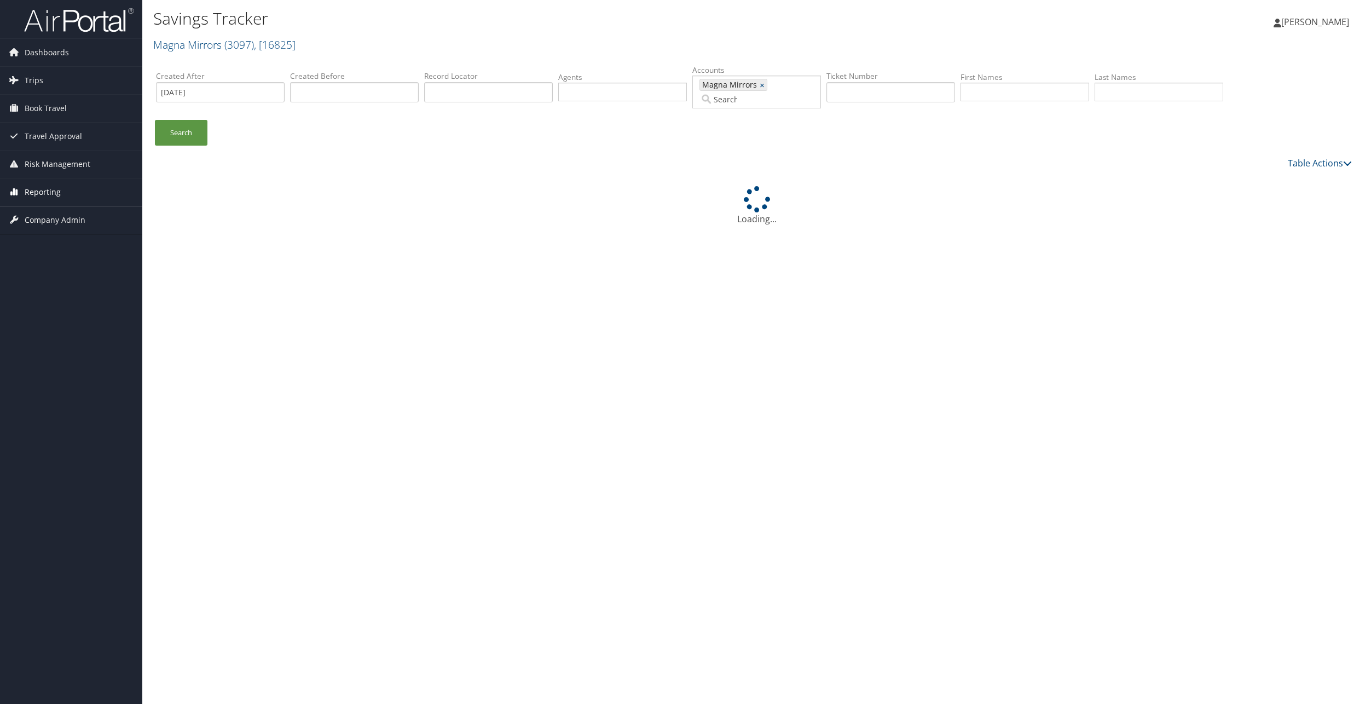
click at [42, 191] on span "Reporting" at bounding box center [43, 191] width 36 height 27
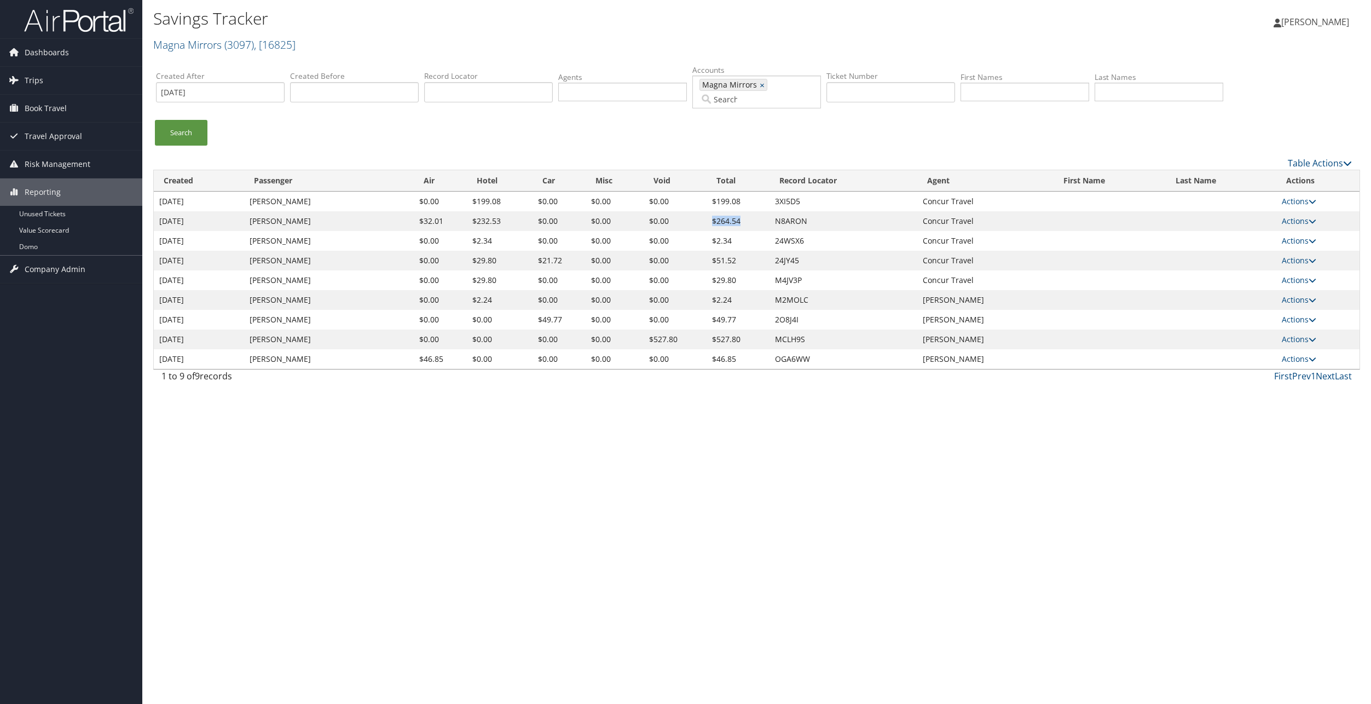
drag, startPoint x: 741, startPoint y: 211, endPoint x: 704, endPoint y: 212, distance: 36.7
click at [703, 212] on tr "10/13/2025 Grace Mclellanbanks $32.01 $232.53 $0.00 $0.00 $0.00 $264.54 N8ARON …" at bounding box center [756, 221] width 1205 height 20
drag, startPoint x: 704, startPoint y: 212, endPoint x: 767, endPoint y: 210, distance: 62.4
click at [767, 211] on td "$264.54" at bounding box center [737, 221] width 63 height 20
drag, startPoint x: 475, startPoint y: 209, endPoint x: 679, endPoint y: 208, distance: 204.1
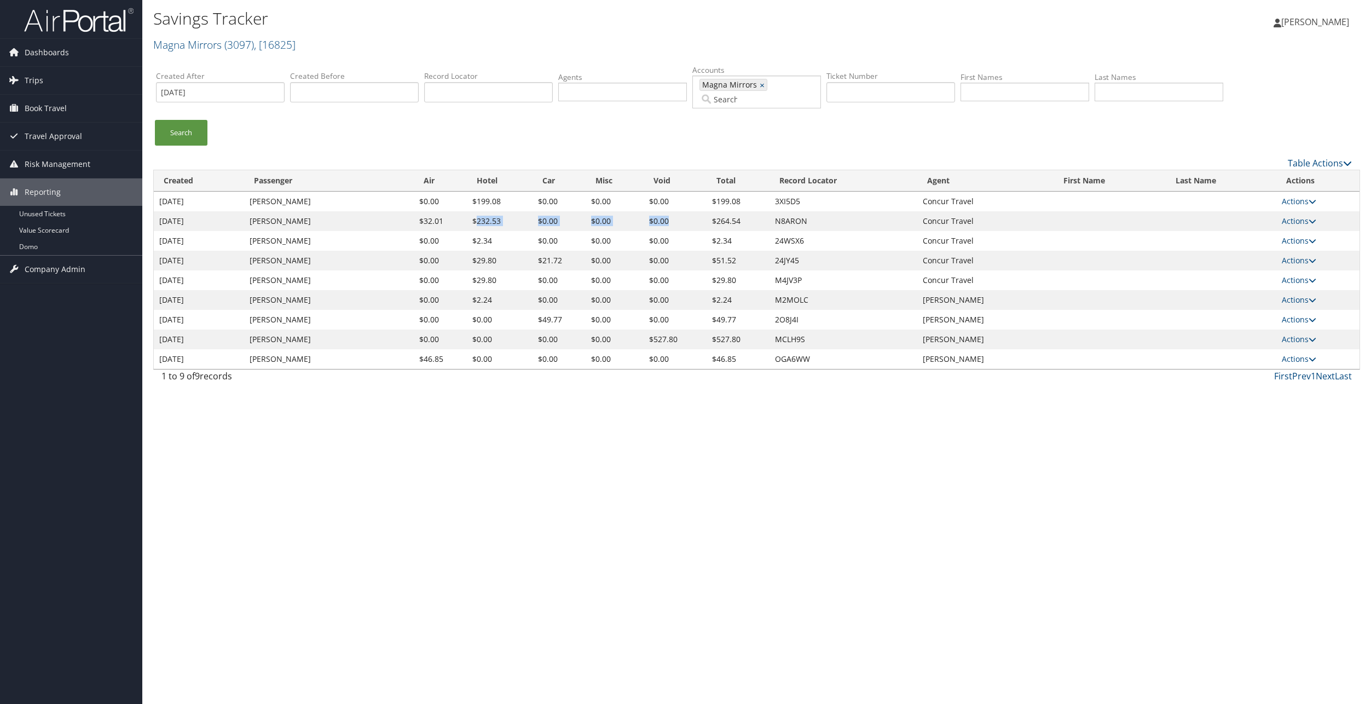
click at [679, 211] on tr "10/13/2025 Grace Mclellanbanks $32.01 $232.53 $0.00 $0.00 $0.00 $264.54 N8ARON …" at bounding box center [756, 221] width 1205 height 20
drag, startPoint x: 679, startPoint y: 208, endPoint x: 670, endPoint y: 209, distance: 8.8
click at [670, 211] on td "$0.00" at bounding box center [674, 221] width 63 height 20
click at [1314, 157] on link "Table Actions" at bounding box center [1319, 163] width 64 height 12
click at [1234, 257] on link "Page Length" at bounding box center [1283, 260] width 144 height 19
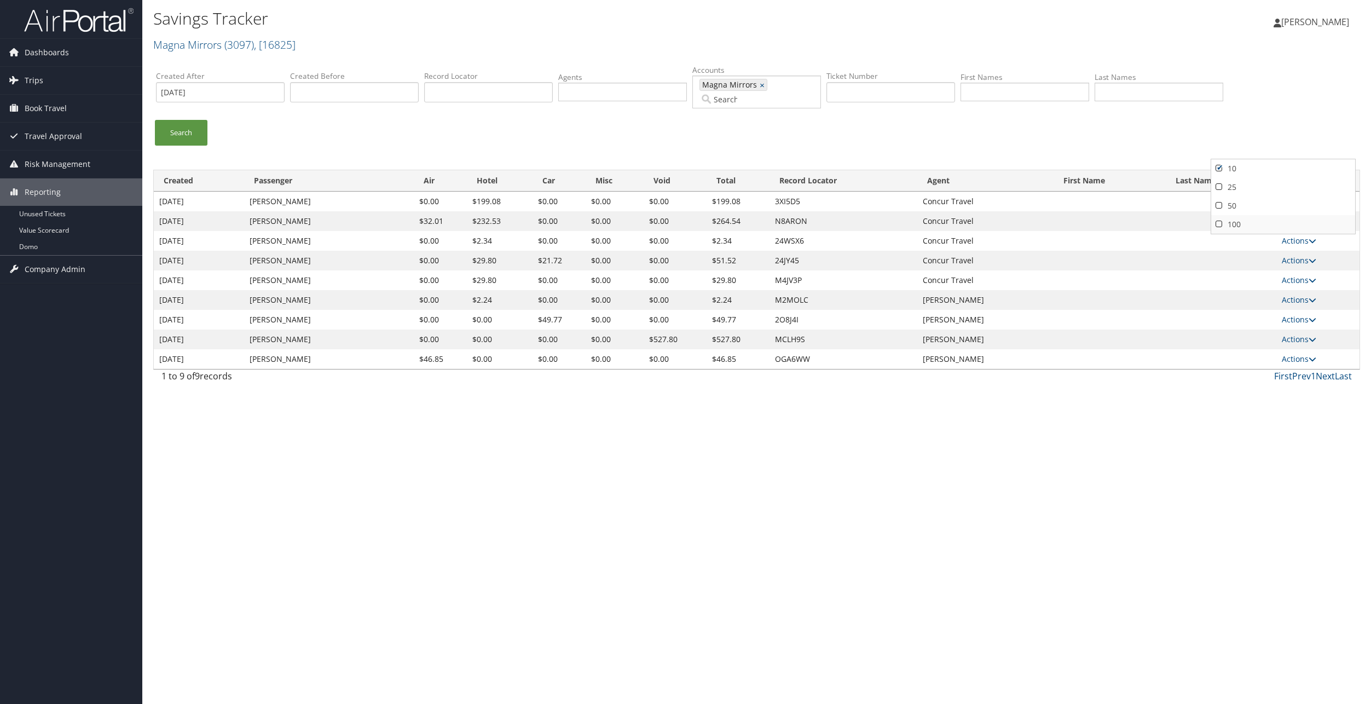
click at [1239, 225] on link "100" at bounding box center [1283, 224] width 144 height 19
click at [1024, 463] on div "Savings Tracker Magna Mirrors ( 3097 ) , [ 16825 ] Grace McLellanBanks Grace Mc…" at bounding box center [756, 352] width 1228 height 704
click at [43, 211] on link "Unused Tickets" at bounding box center [71, 214] width 142 height 16
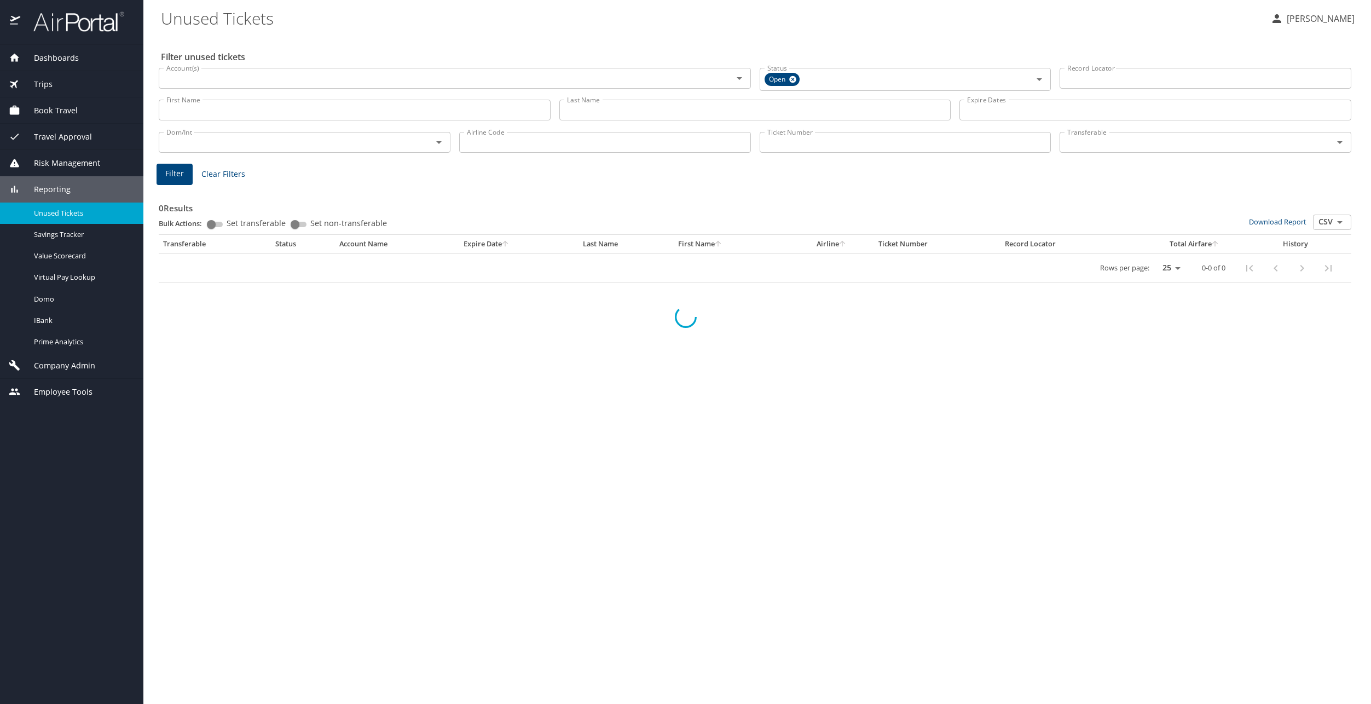
select select "US"
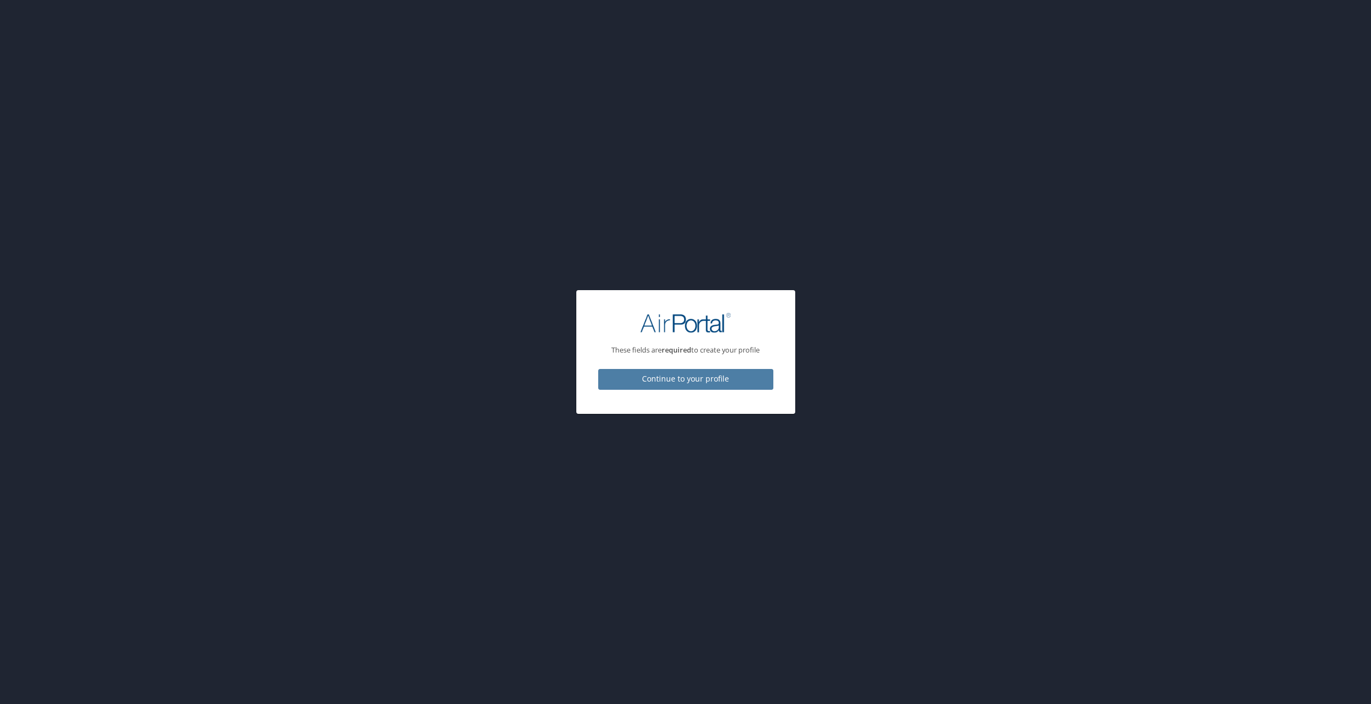
click at [689, 382] on span "Continue to your profile" at bounding box center [686, 379] width 158 height 14
select select "US"
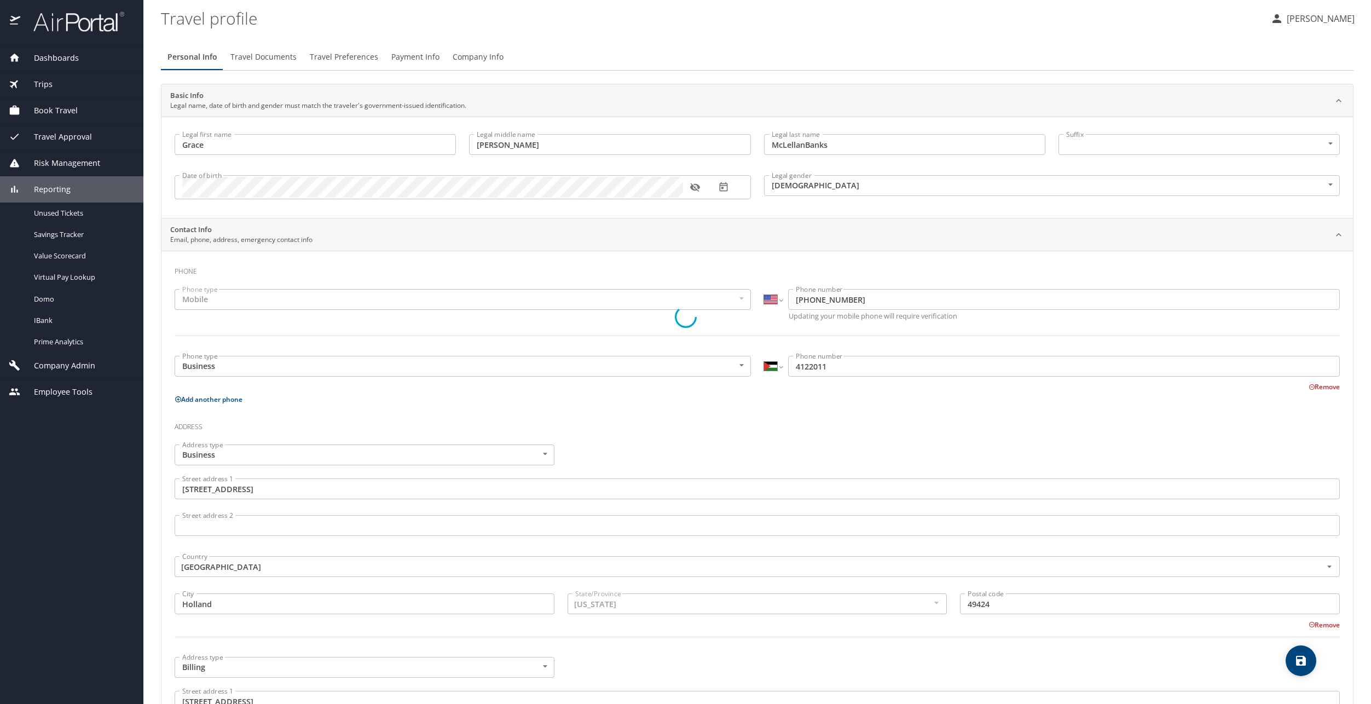
select select "US"
select select "PS"
click at [79, 216] on span "Unused Tickets" at bounding box center [82, 213] width 96 height 10
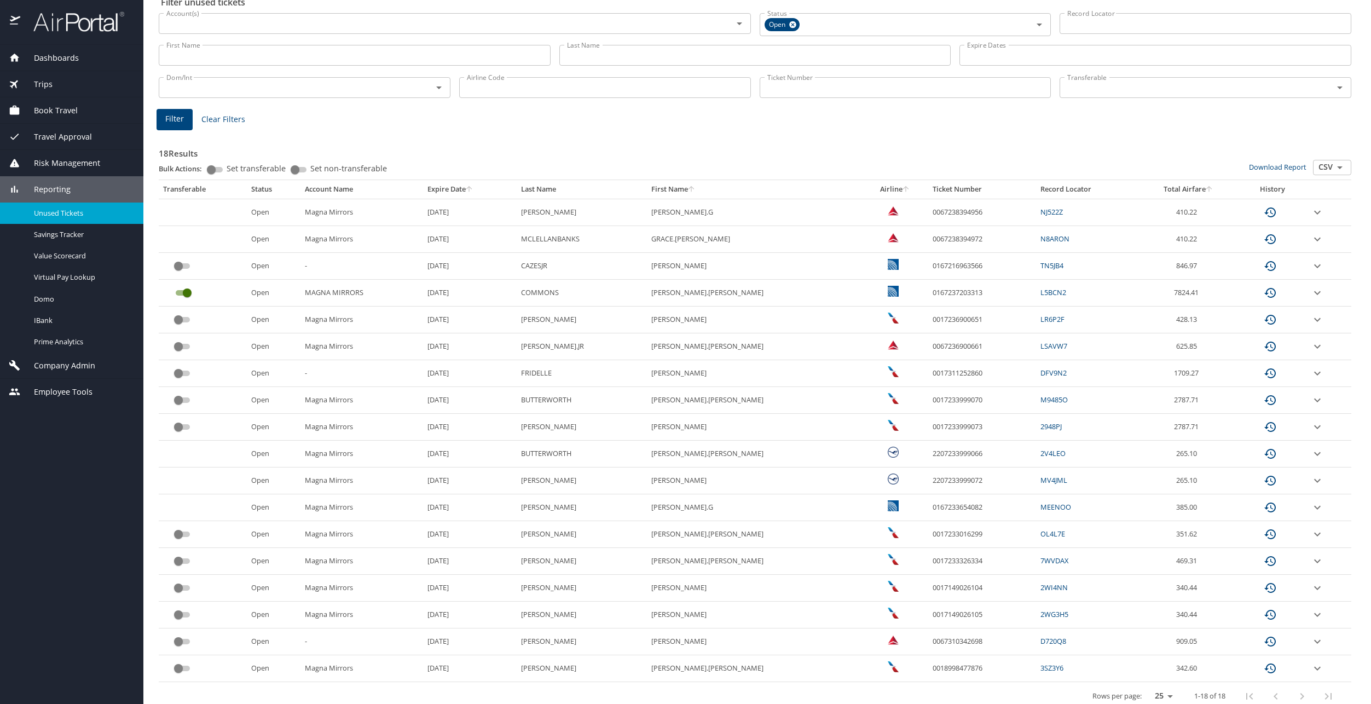
scroll to position [66, 0]
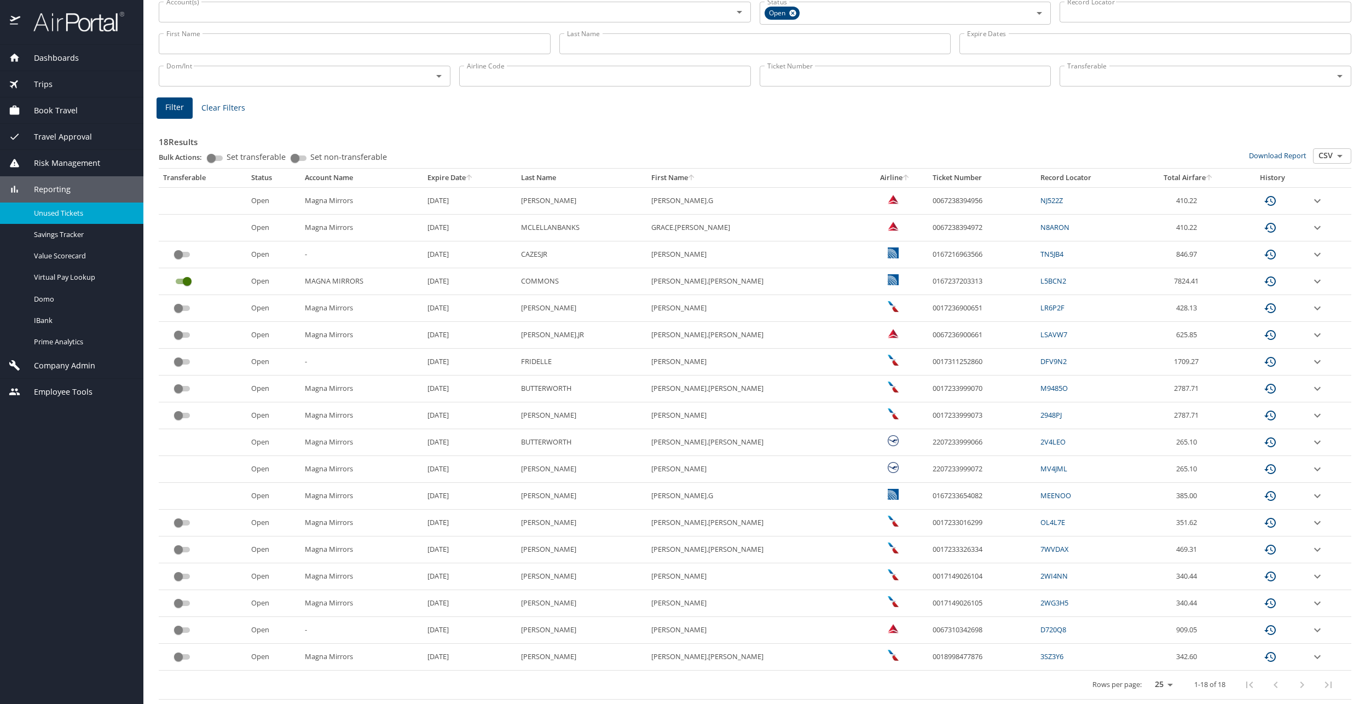
click at [1152, 676] on select "25 50 100" at bounding box center [1161, 684] width 31 height 16
select select "100"
click at [1146, 676] on select "25 50 100" at bounding box center [1161, 684] width 31 height 16
click at [478, 178] on th "Expire Date" at bounding box center [470, 178] width 94 height 19
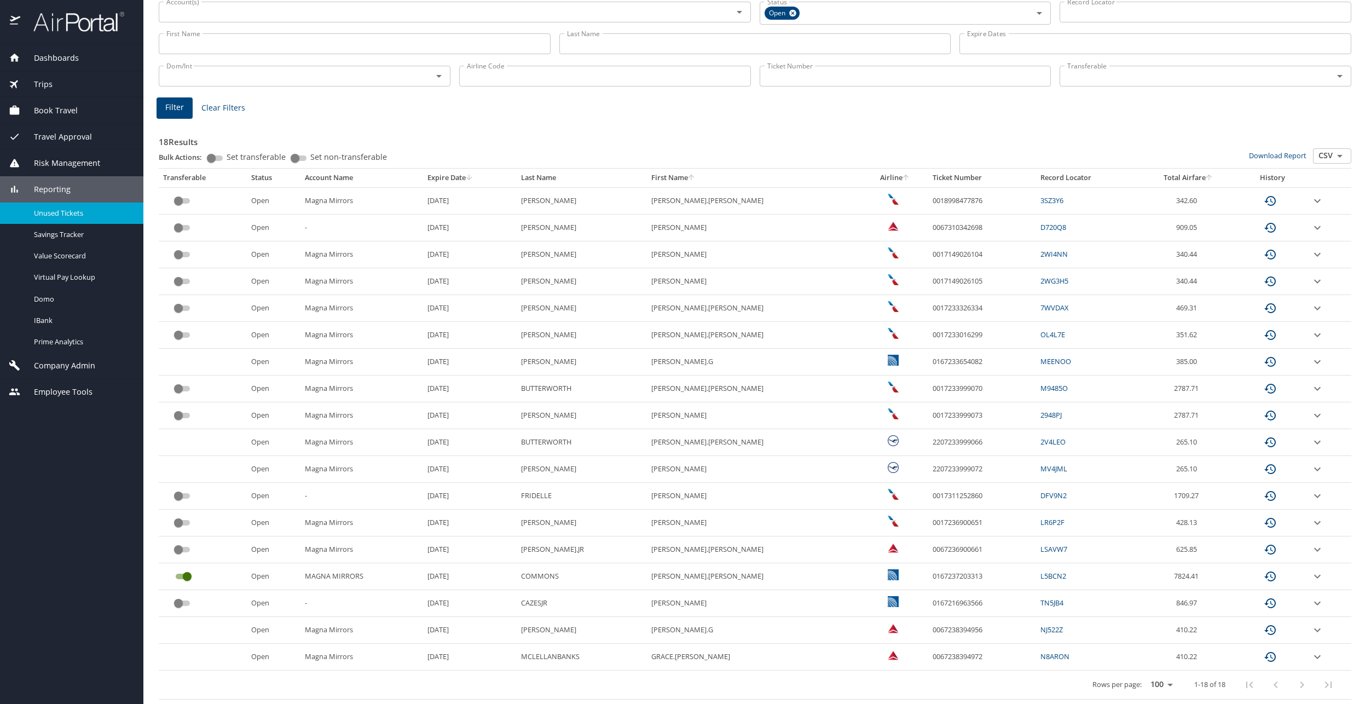
click at [1154, 685] on select "25 50 100" at bounding box center [1161, 684] width 31 height 16
drag, startPoint x: 311, startPoint y: 225, endPoint x: 333, endPoint y: 227, distance: 22.0
click at [333, 227] on td "-" at bounding box center [361, 227] width 123 height 27
click at [779, 231] on MICHELLE "[PERSON_NAME]" at bounding box center [754, 227] width 214 height 27
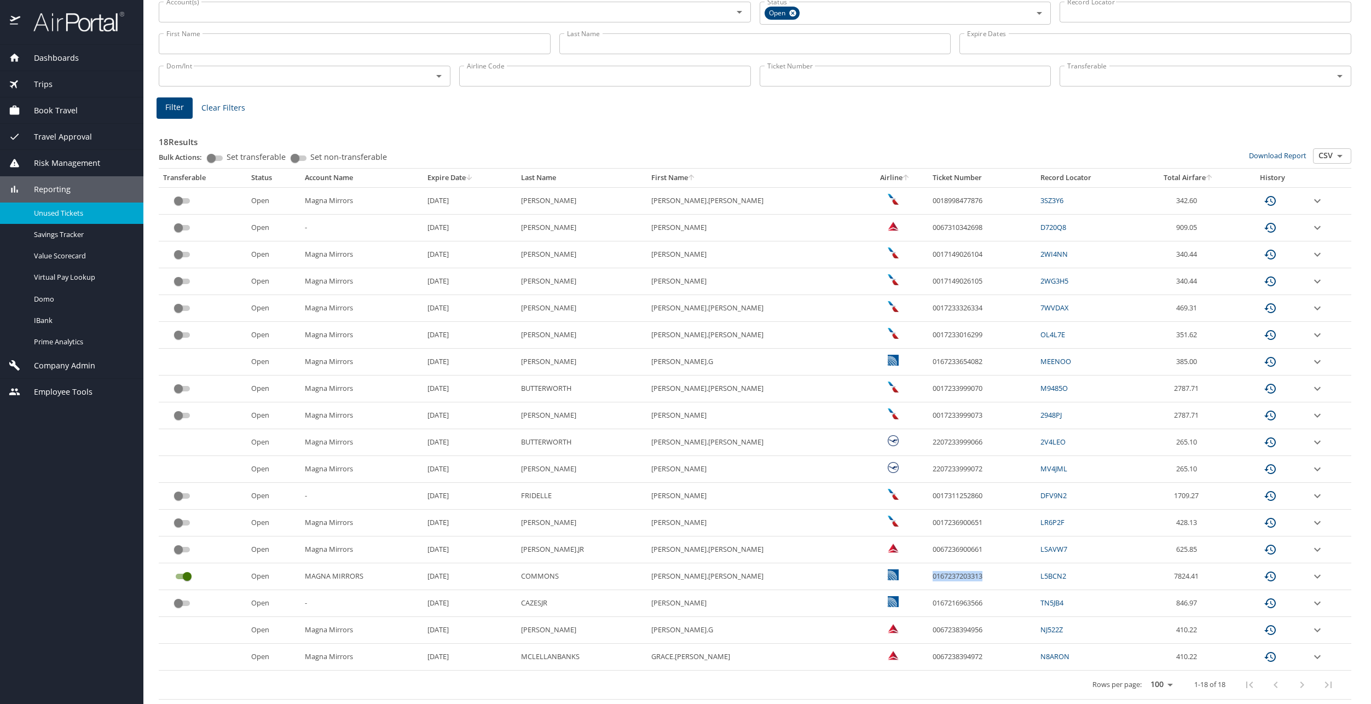
drag, startPoint x: 949, startPoint y: 577, endPoint x: 887, endPoint y: 576, distance: 61.8
click at [928, 576] on td "0167237203313" at bounding box center [982, 576] width 108 height 27
drag, startPoint x: 472, startPoint y: 409, endPoint x: 428, endPoint y: 193, distance: 220.4
click at [428, 193] on tbody "Open Magna Mirrors [DATE] [PERSON_NAME].[PERSON_NAME] 0018998477876 3SZ3Y6 342.…" at bounding box center [755, 428] width 1192 height 483
drag, startPoint x: 428, startPoint y: 193, endPoint x: 489, endPoint y: 320, distance: 140.0
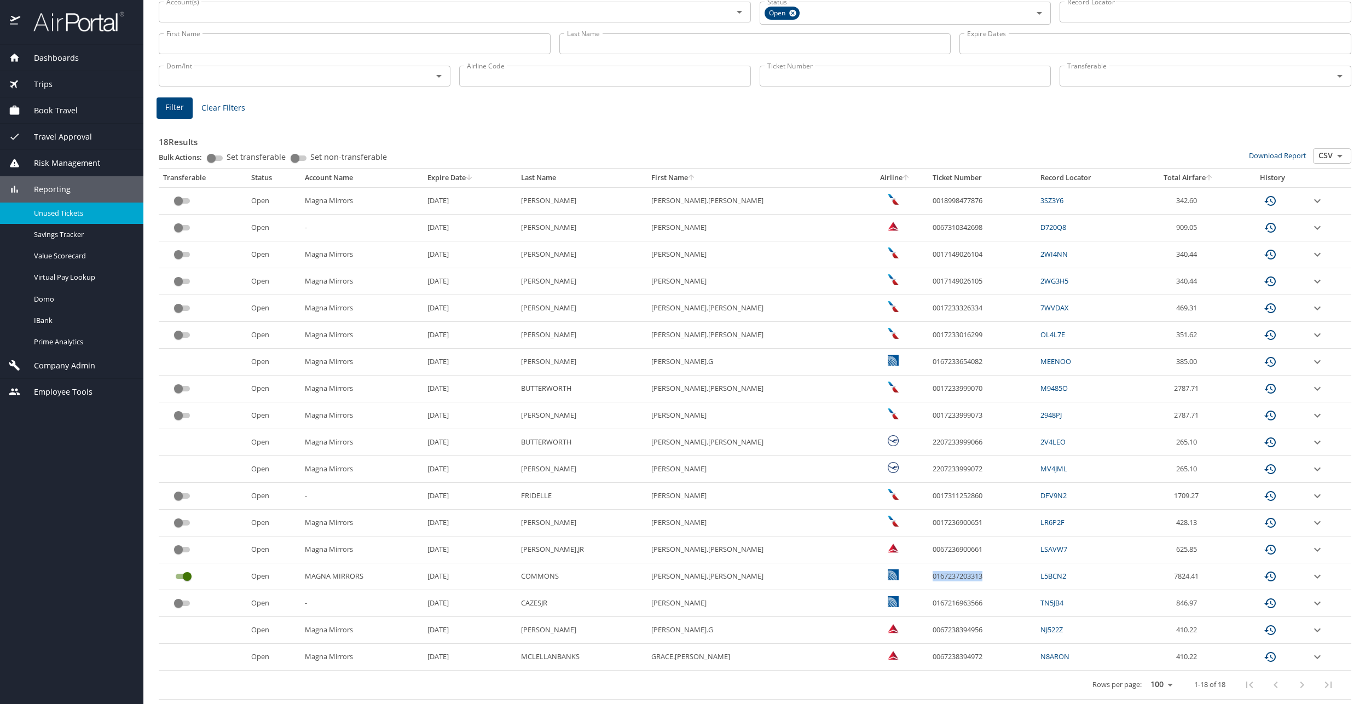
click at [472, 318] on td "[DATE]" at bounding box center [470, 308] width 94 height 27
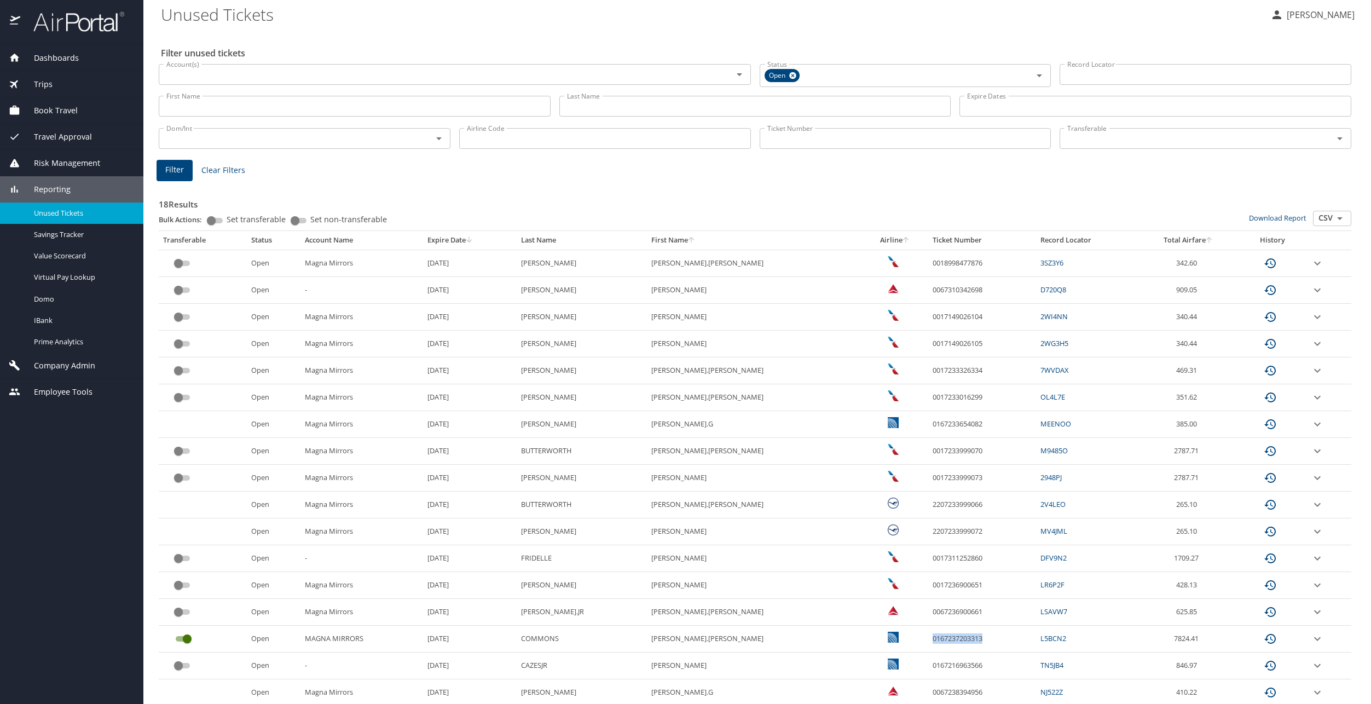
scroll to position [0, 0]
click at [632, 338] on td "[PERSON_NAME]" at bounding box center [581, 347] width 130 height 27
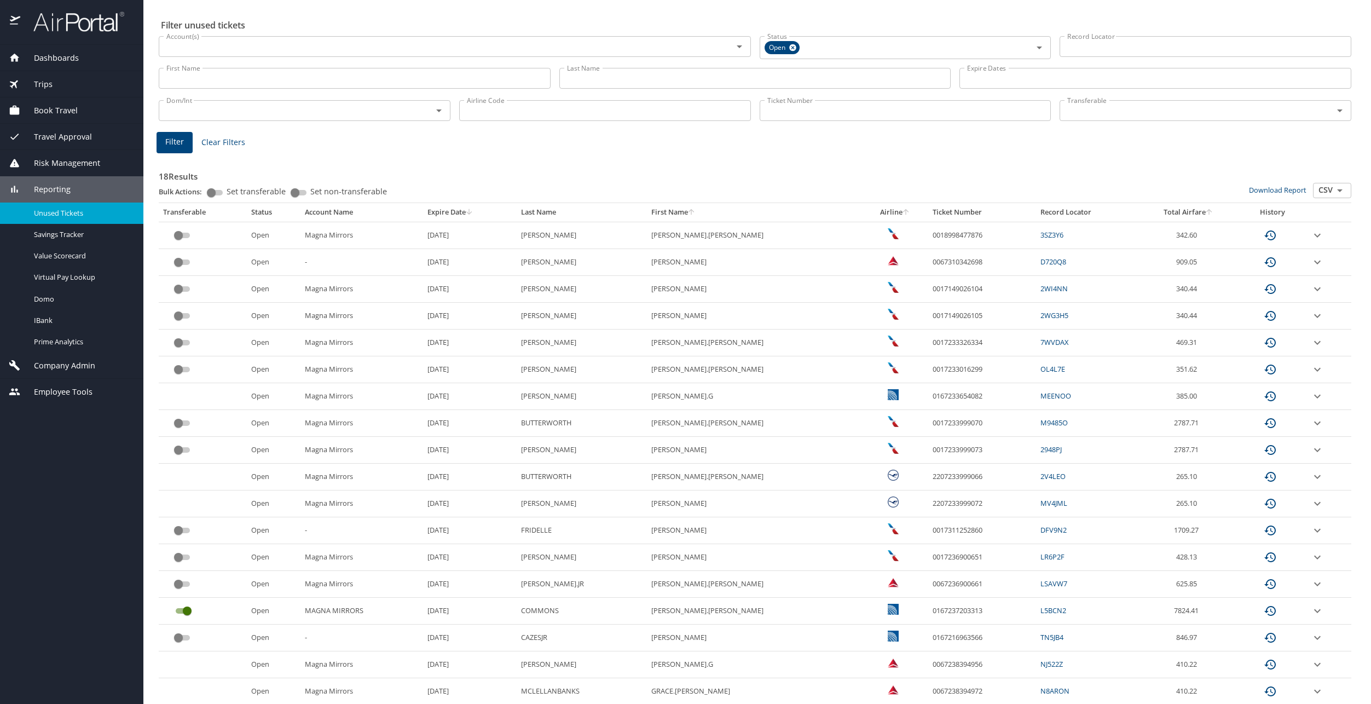
scroll to position [66, 0]
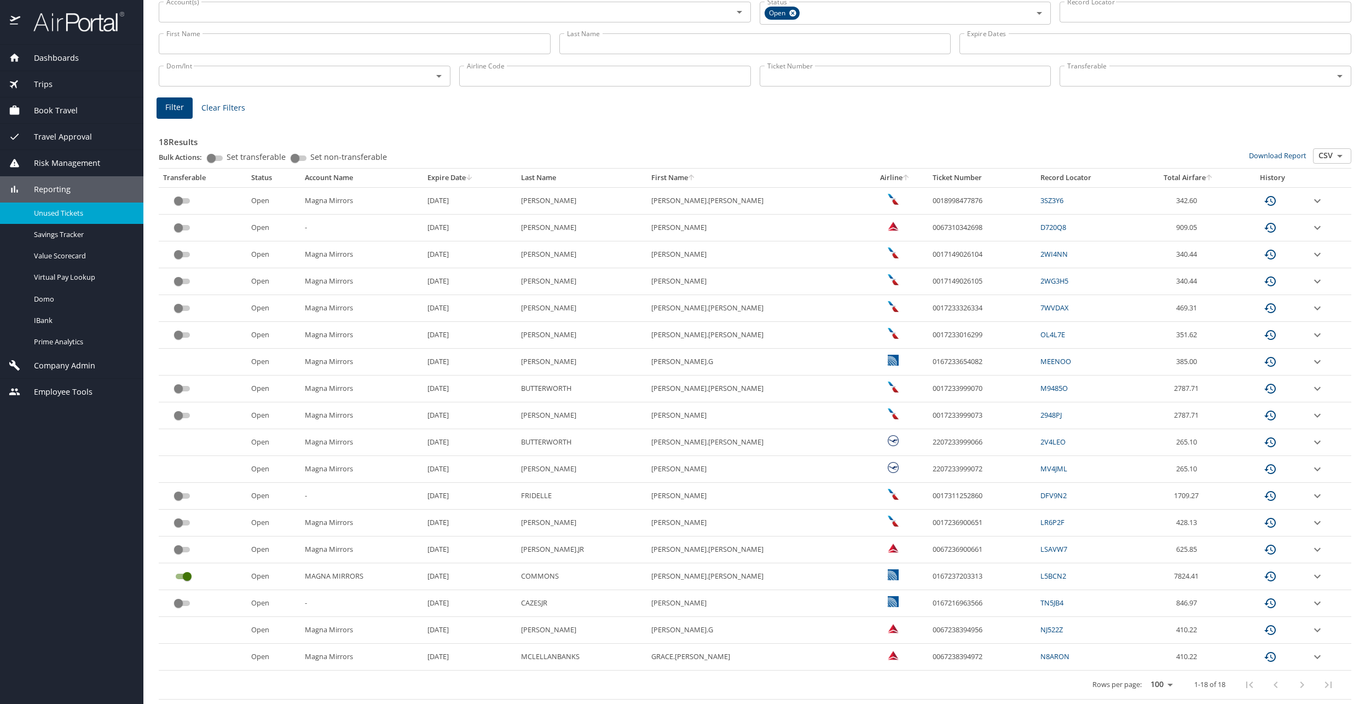
click at [362, 122] on div "18 Results Bulk Actions: Set transferable Set non-transferable Download Report …" at bounding box center [755, 410] width 1192 height 578
